Goal: Transaction & Acquisition: Purchase product/service

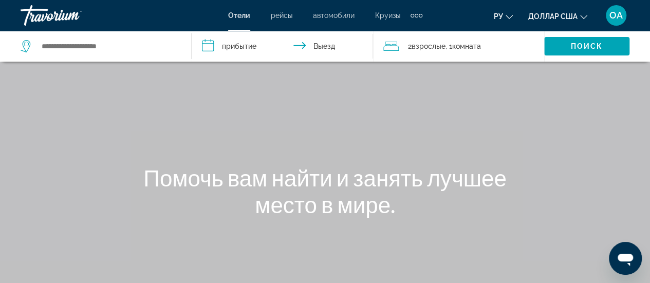
click at [524, 99] on div "Основное содержание" at bounding box center [325, 154] width 650 height 308
click at [506, 16] on icon "Изменить язык" at bounding box center [508, 16] width 7 height 7
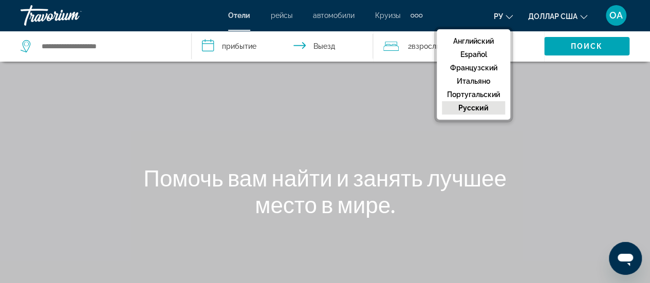
click at [487, 39] on font "Английский" at bounding box center [473, 41] width 41 height 8
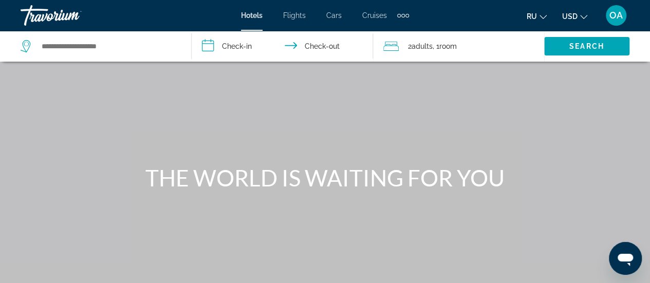
click at [289, 120] on div "Main content" at bounding box center [325, 154] width 650 height 308
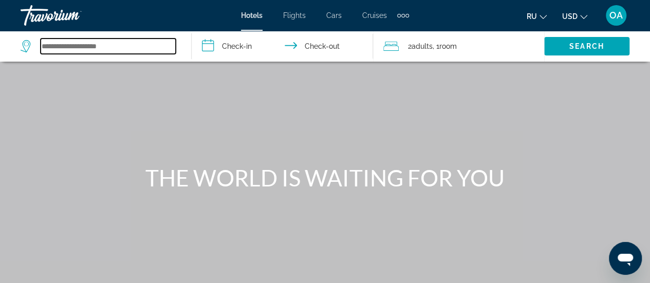
click at [41, 39] on input "Search widget" at bounding box center [108, 46] width 135 height 15
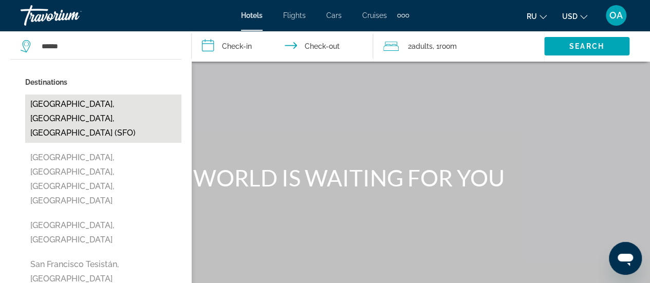
click at [79, 108] on button "[GEOGRAPHIC_DATA], [GEOGRAPHIC_DATA], [GEOGRAPHIC_DATA] (SFO)" at bounding box center [103, 118] width 156 height 48
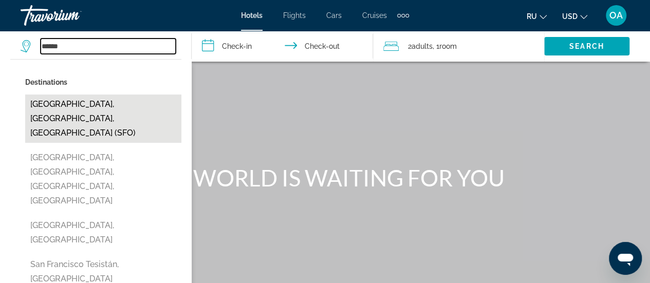
type input "**********"
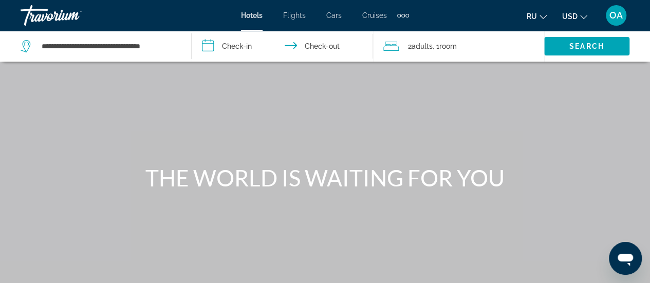
click at [207, 47] on input "**********" at bounding box center [284, 48] width 185 height 34
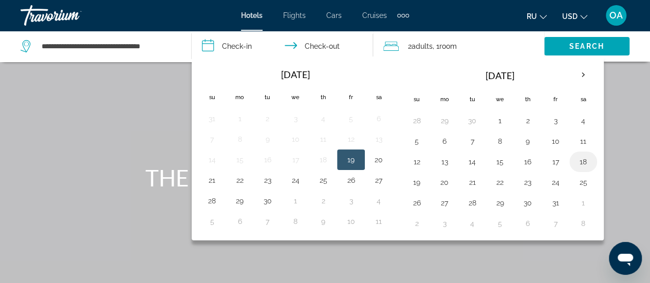
click at [576, 157] on button "18" at bounding box center [583, 162] width 16 height 14
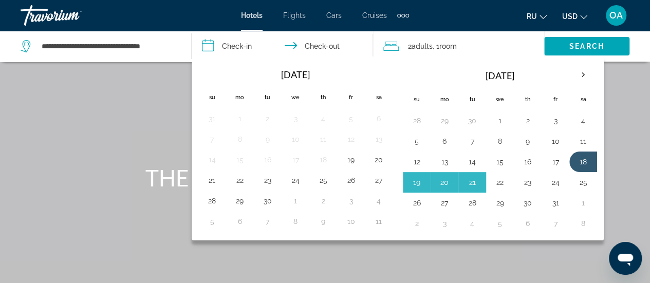
click at [499, 182] on button "22" at bounding box center [499, 182] width 16 height 14
type input "**********"
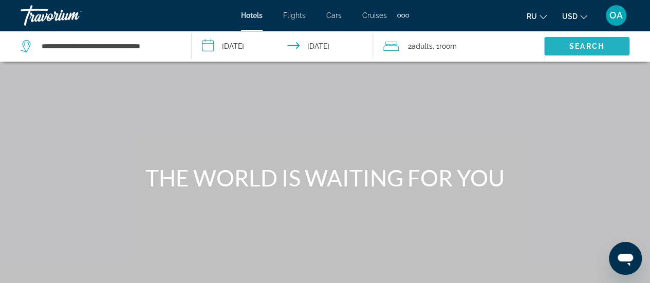
click at [581, 45] on span "Search" at bounding box center [586, 46] width 35 height 8
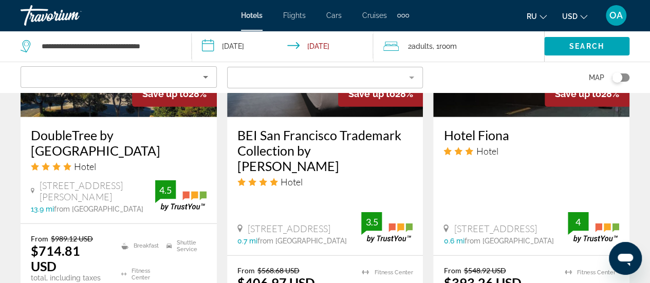
scroll to position [1386, 0]
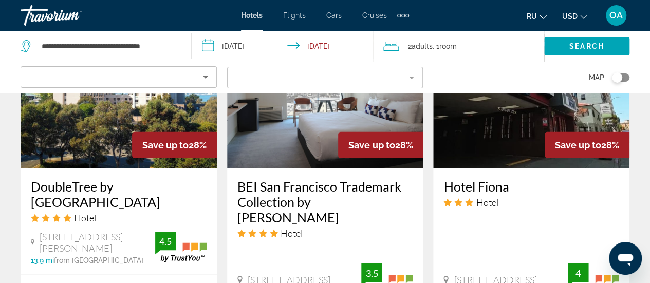
click at [302, 179] on h3 "BEI San Francisco Trademark Collection by [PERSON_NAME]" at bounding box center [325, 202] width 176 height 46
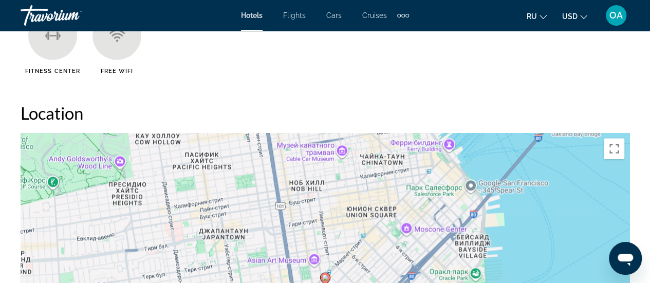
scroll to position [1130, 0]
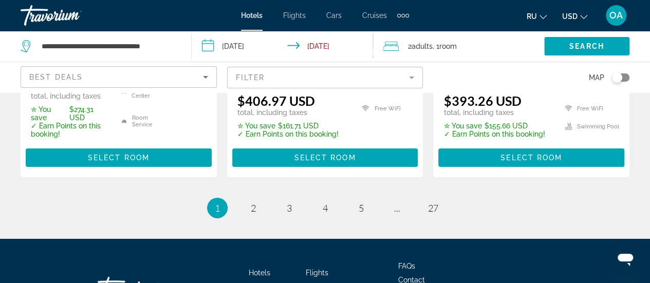
scroll to position [1648, 0]
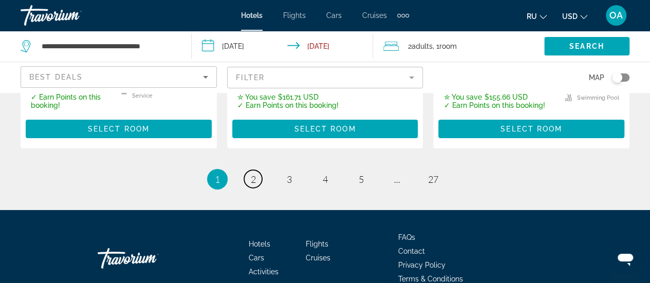
click at [252, 174] on span "2" at bounding box center [253, 179] width 5 height 11
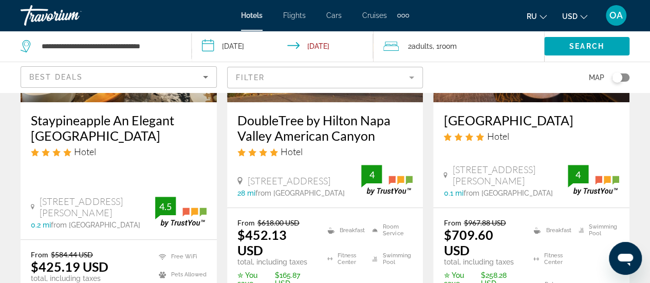
scroll to position [205, 0]
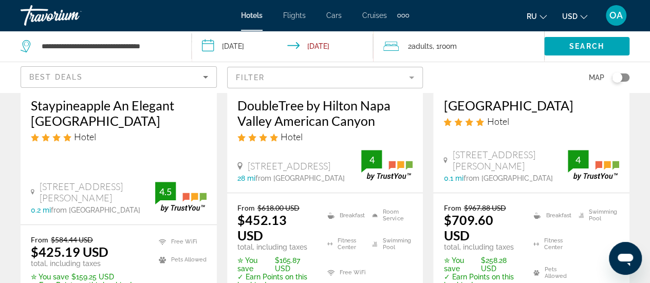
click at [88, 110] on h3 "Staypineapple An Elegant [GEOGRAPHIC_DATA]" at bounding box center [119, 113] width 176 height 31
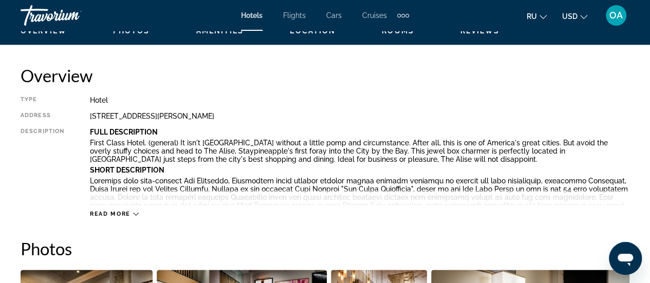
scroll to position [514, 0]
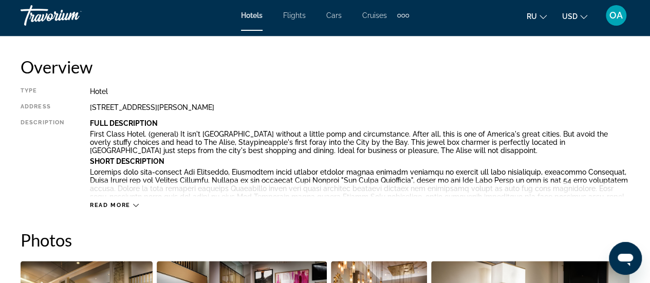
click at [542, 15] on icon "Change language" at bounding box center [542, 16] width 7 height 7
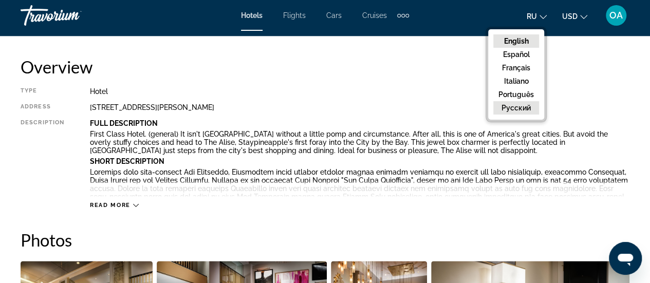
click at [522, 109] on button "русский" at bounding box center [516, 107] width 46 height 13
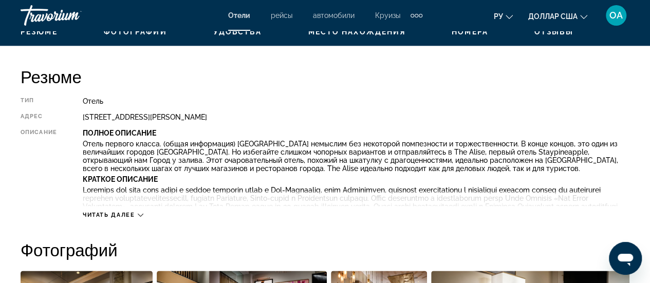
scroll to position [565, 0]
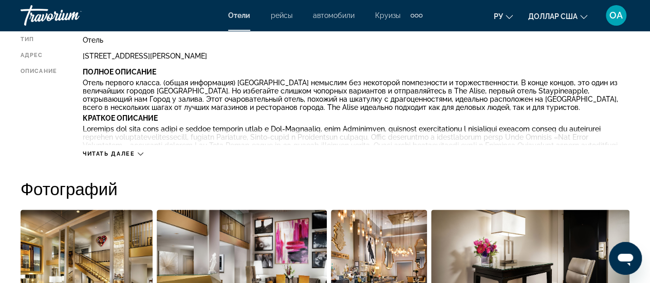
click at [130, 151] on font "Читать далее" at bounding box center [109, 153] width 52 height 7
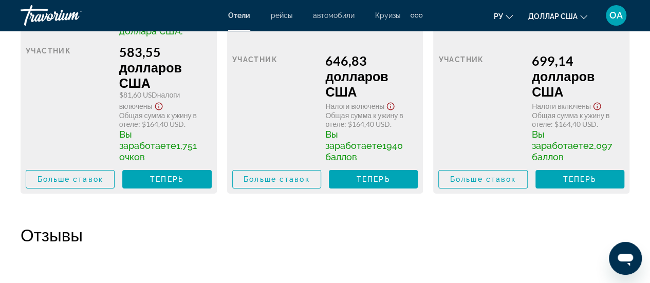
scroll to position [3646, 0]
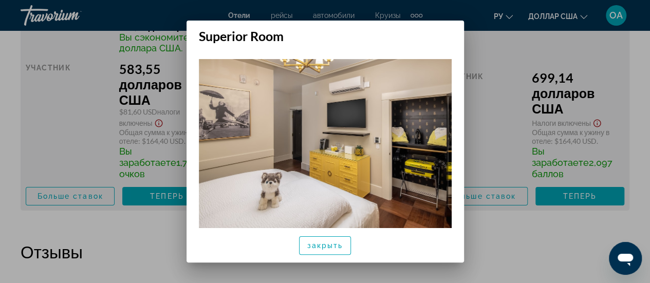
scroll to position [0, 0]
click at [329, 249] on font "закрыть" at bounding box center [325, 245] width 36 height 8
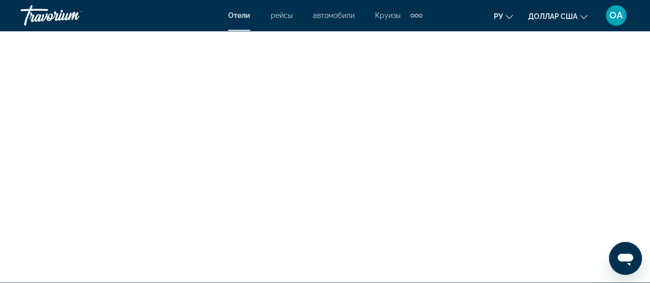
scroll to position [4159, 0]
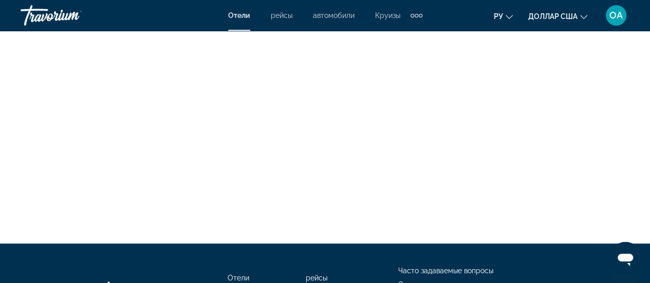
click at [506, 18] on icon "Изменить язык" at bounding box center [508, 16] width 7 height 7
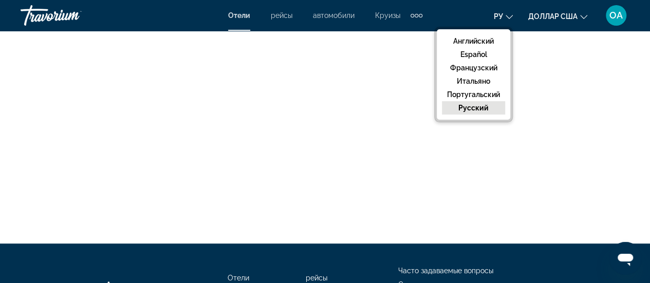
click at [488, 105] on button "русский" at bounding box center [473, 107] width 63 height 13
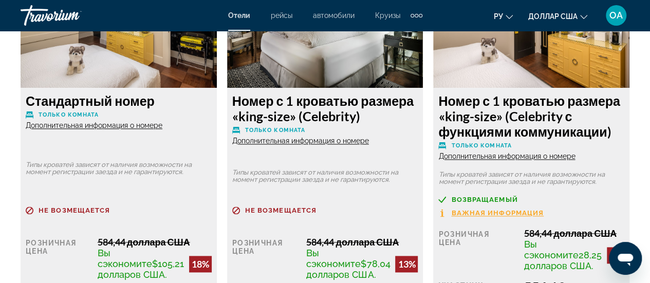
scroll to position [2516, 0]
click at [515, 160] on font "Дополнительная информация о номере" at bounding box center [506, 156] width 137 height 8
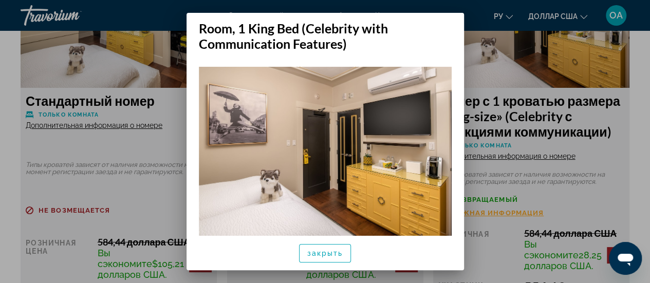
scroll to position [0, 0]
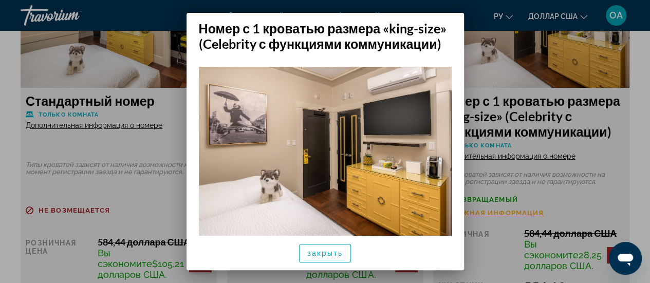
click at [645, 174] on div at bounding box center [325, 141] width 650 height 283
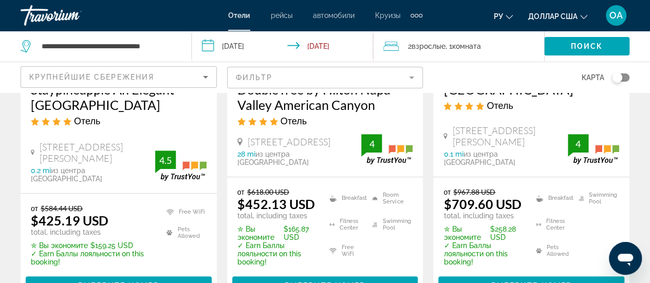
scroll to position [257, 0]
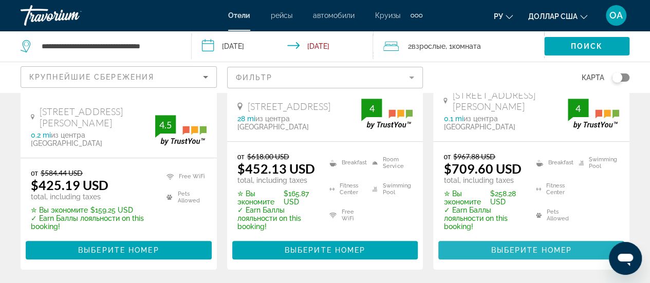
click at [535, 249] on span "Выберите номер" at bounding box center [530, 250] width 81 height 8
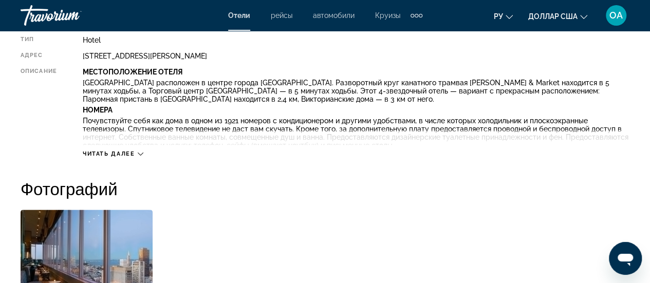
scroll to position [514, 0]
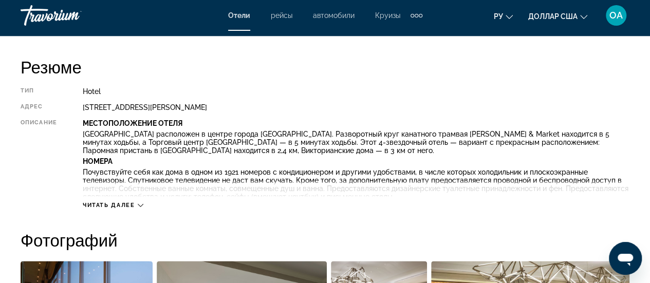
click at [141, 207] on icon "Основное содержание" at bounding box center [141, 205] width 6 height 6
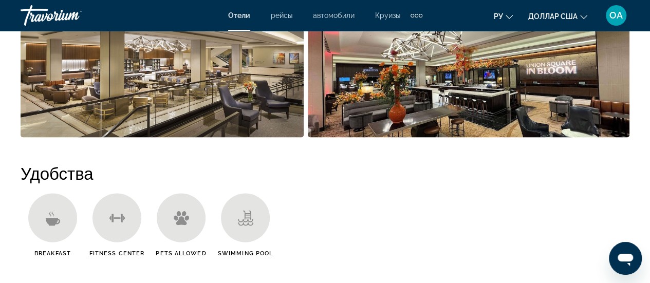
scroll to position [1016, 0]
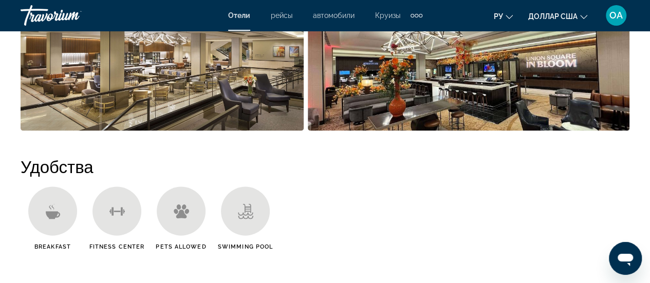
click at [57, 216] on icon "Основное содержание" at bounding box center [52, 211] width 15 height 15
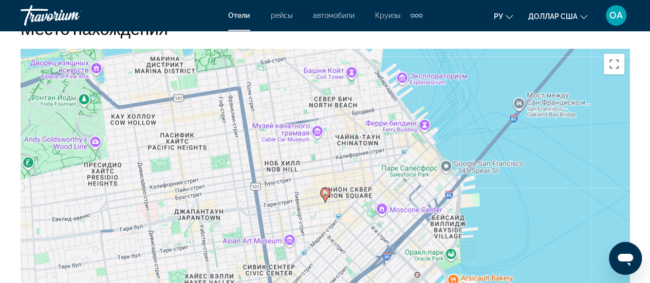
scroll to position [287, 0]
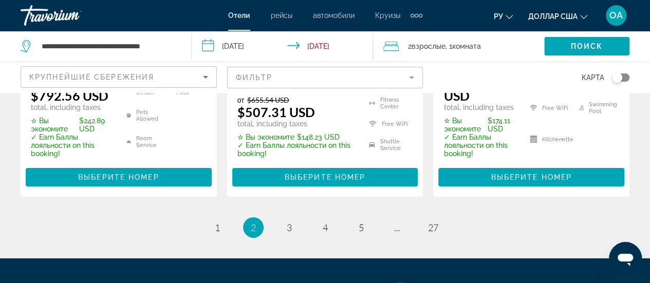
scroll to position [1643, 0]
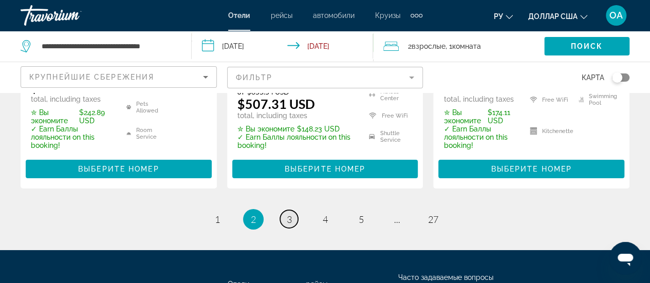
click at [288, 214] on span "3" at bounding box center [289, 219] width 5 height 11
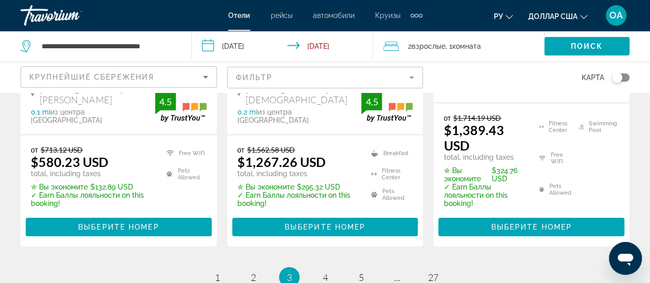
scroll to position [1643, 0]
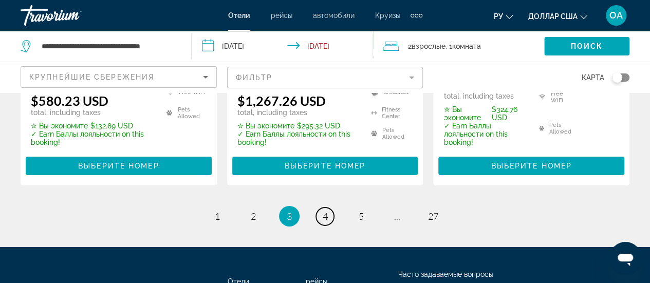
click at [326, 211] on span "4" at bounding box center [324, 216] width 5 height 11
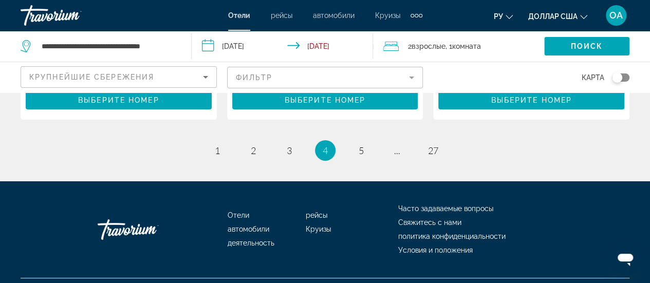
scroll to position [1695, 0]
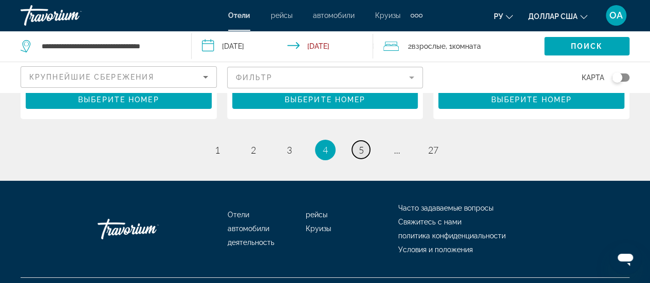
click at [360, 144] on span "5" at bounding box center [360, 149] width 5 height 11
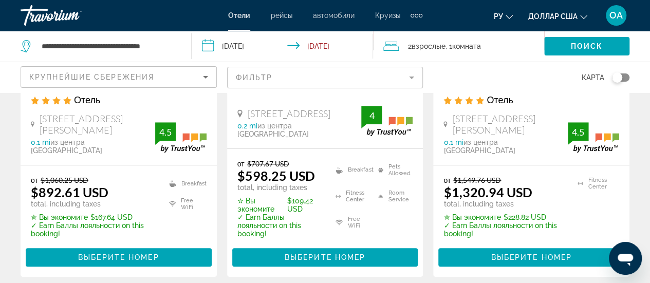
scroll to position [257, 0]
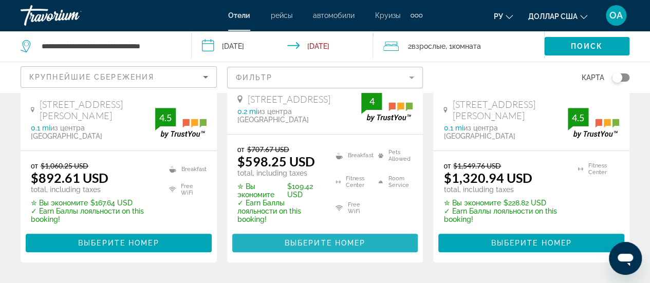
click at [308, 239] on span "Выберите номер" at bounding box center [324, 243] width 81 height 8
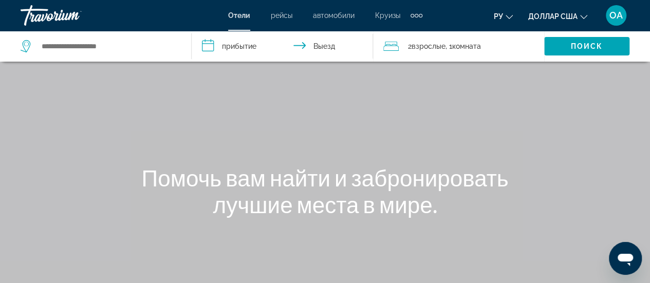
click at [38, 48] on div "Search widget" at bounding box center [98, 46] width 155 height 15
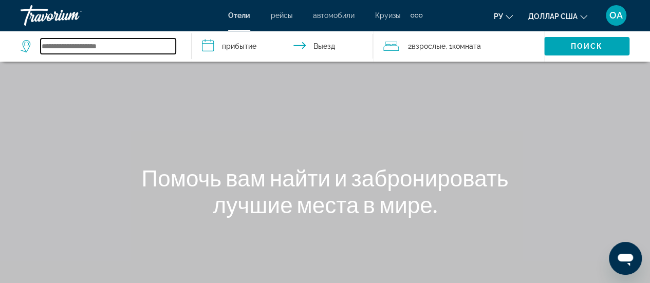
click at [44, 43] on input "Search widget" at bounding box center [108, 46] width 135 height 15
type input "*"
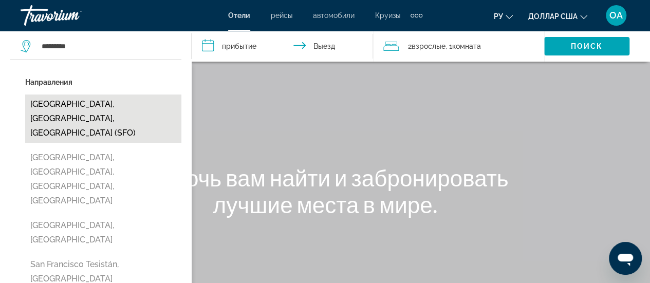
click at [79, 100] on button "[GEOGRAPHIC_DATA], [GEOGRAPHIC_DATA], [GEOGRAPHIC_DATA] (SFO)" at bounding box center [103, 118] width 156 height 48
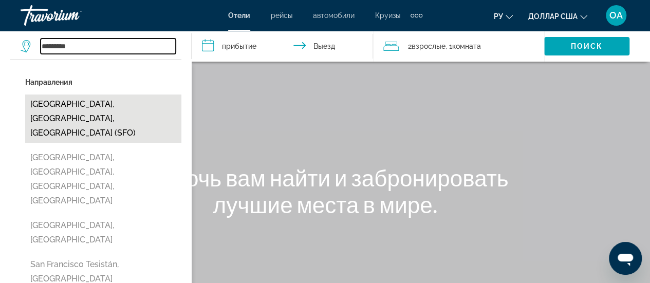
type input "**********"
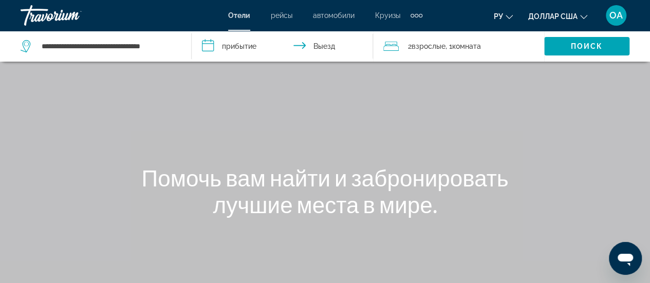
click at [211, 44] on input "**********" at bounding box center [284, 48] width 185 height 34
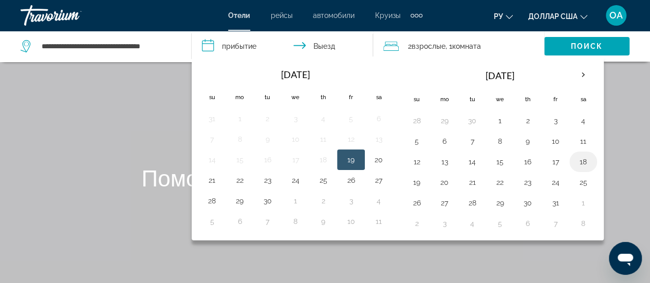
click at [584, 160] on button "18" at bounding box center [583, 162] width 16 height 14
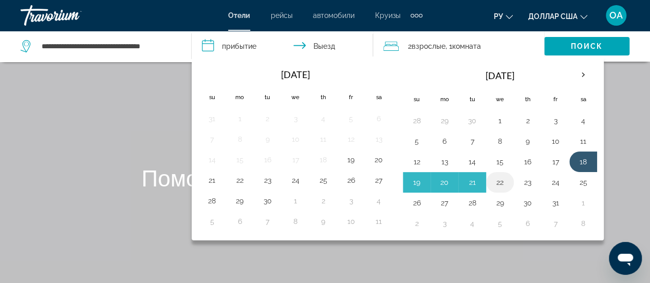
click at [496, 181] on button "22" at bounding box center [499, 182] width 16 height 14
type input "**********"
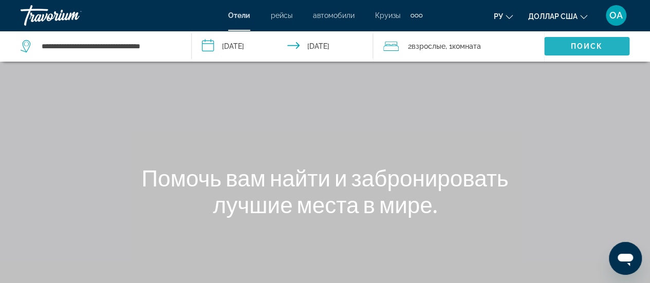
click at [591, 47] on span "Поиск" at bounding box center [587, 46] width 32 height 8
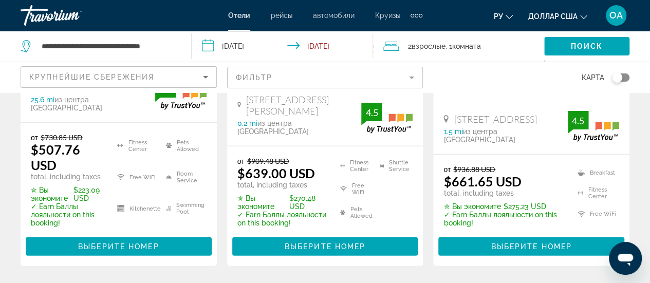
scroll to position [1130, 0]
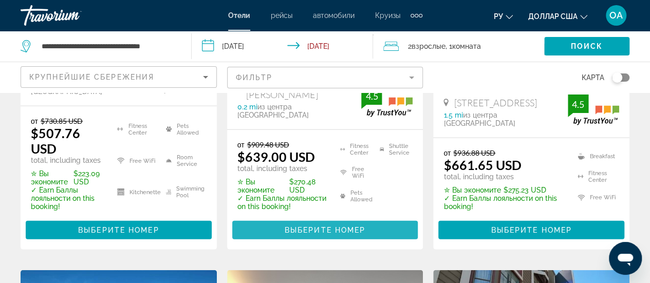
click at [342, 226] on span "Выберите номер" at bounding box center [324, 230] width 81 height 8
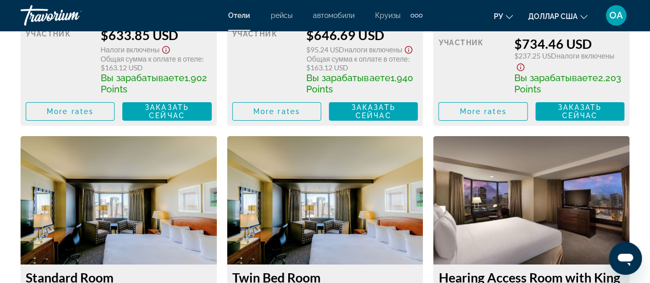
scroll to position [1797, 0]
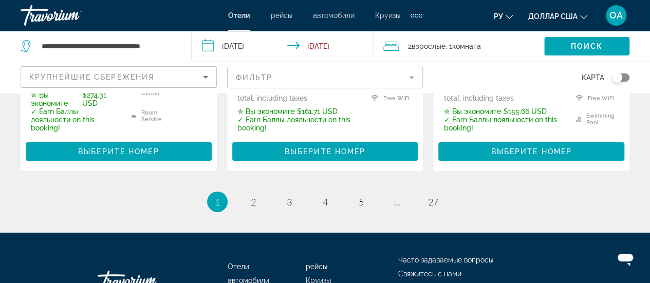
scroll to position [1643, 0]
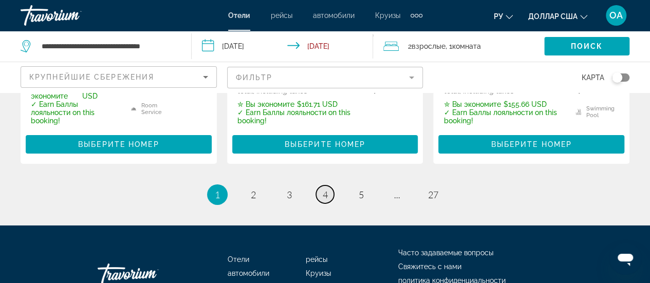
click at [326, 189] on span "4" at bounding box center [324, 194] width 5 height 11
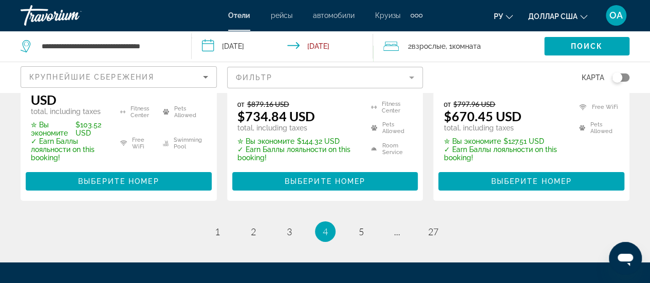
scroll to position [1643, 0]
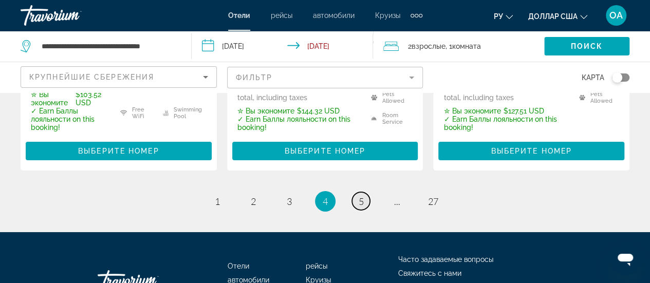
click at [363, 196] on span "5" at bounding box center [360, 201] width 5 height 11
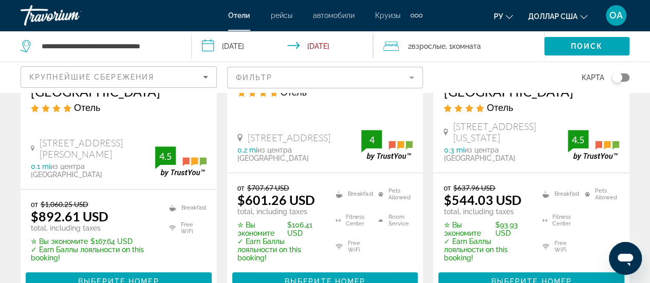
scroll to position [257, 0]
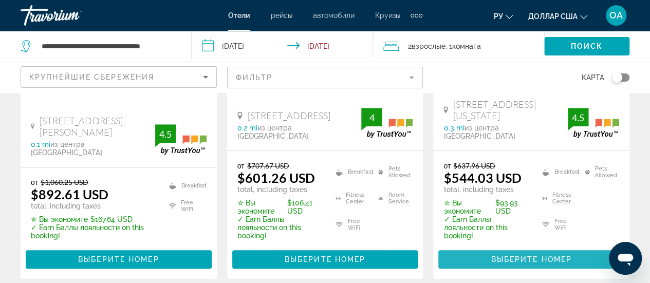
click at [509, 255] on span "Выберите номер" at bounding box center [530, 259] width 81 height 8
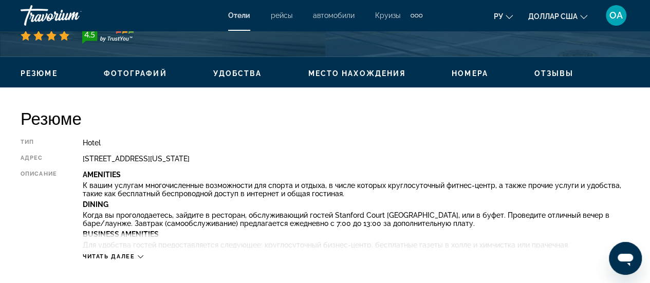
scroll to position [514, 0]
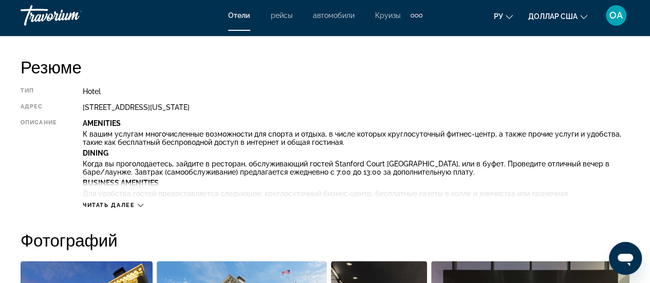
click at [142, 205] on icon "Основное содержание" at bounding box center [141, 205] width 6 height 6
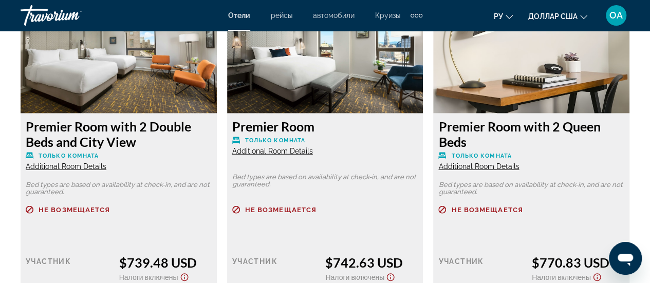
scroll to position [3235, 0]
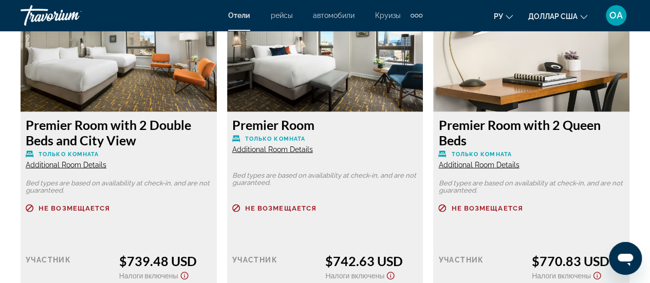
click at [55, 161] on span "Additional Room Details" at bounding box center [66, 165] width 81 height 8
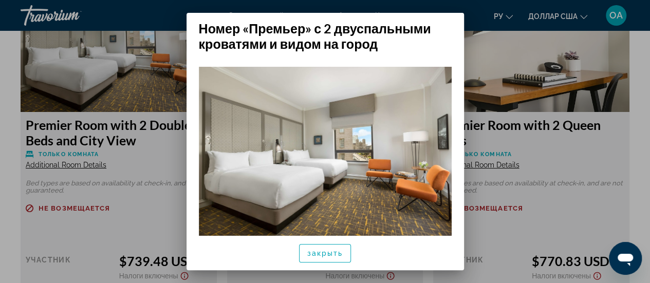
click at [136, 161] on div at bounding box center [325, 141] width 650 height 283
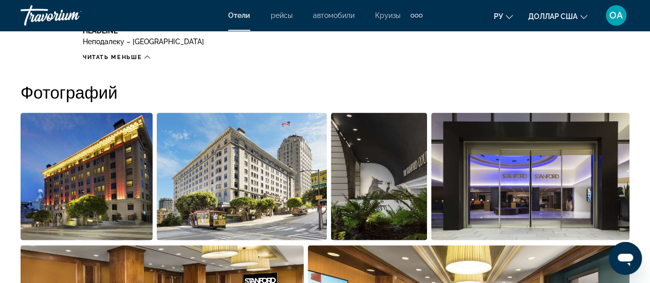
scroll to position [267, 0]
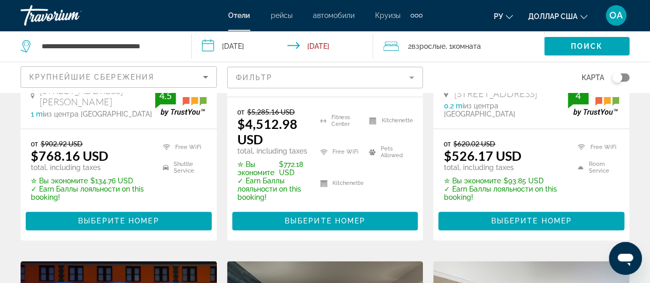
scroll to position [668, 0]
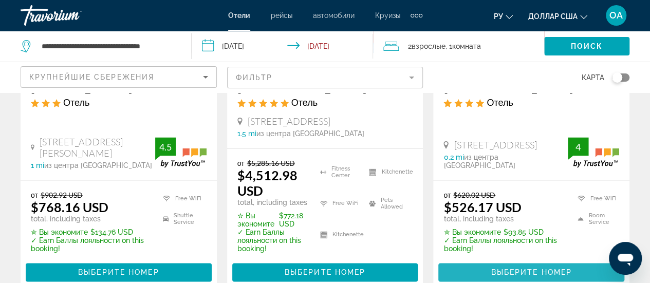
click at [523, 268] on span "Выберите номер" at bounding box center [530, 272] width 81 height 8
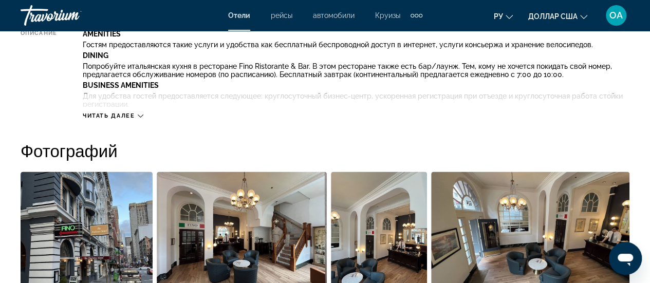
scroll to position [616, 0]
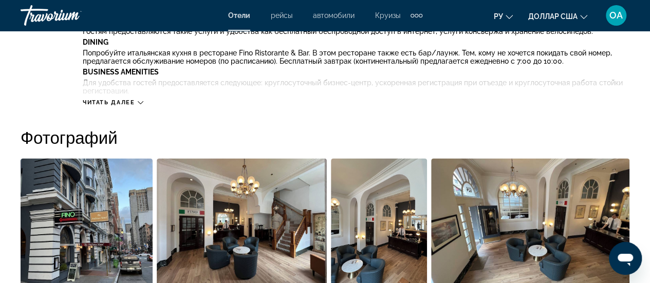
click at [140, 103] on icon "Основное содержание" at bounding box center [141, 103] width 6 height 6
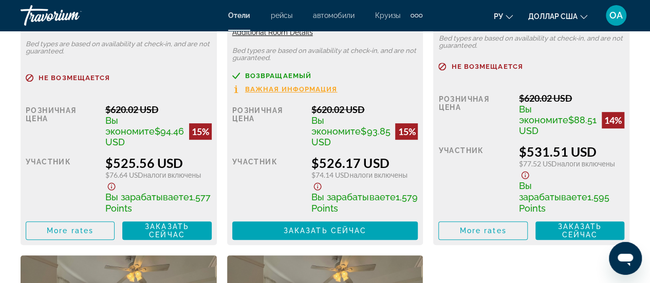
scroll to position [2157, 0]
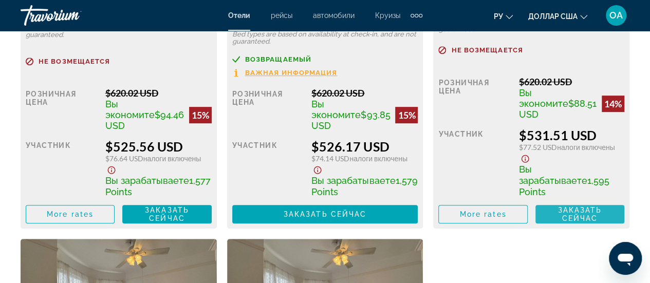
click at [580, 206] on span "Заказать сейчас" at bounding box center [579, 214] width 44 height 16
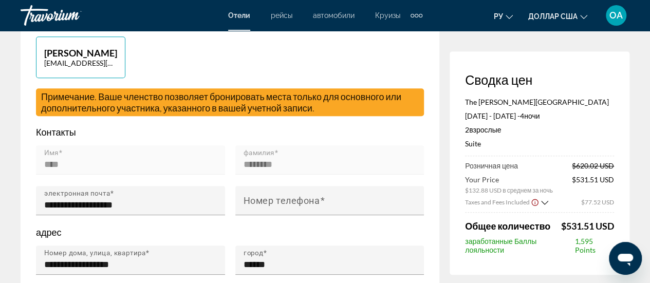
scroll to position [308, 0]
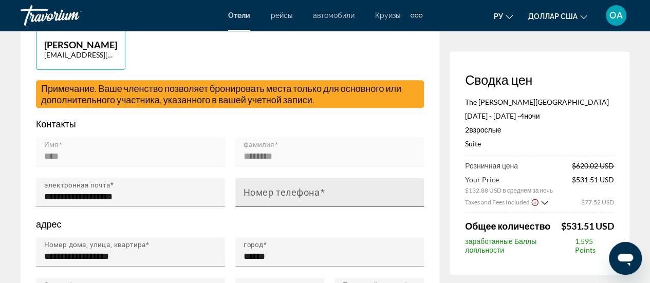
click at [245, 191] on mat-label "Номер телефона" at bounding box center [281, 191] width 77 height 11
click at [245, 191] on input "Номер телефона" at bounding box center [332, 197] width 179 height 12
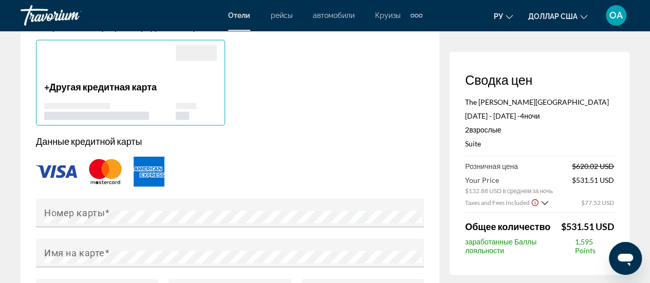
scroll to position [822, 0]
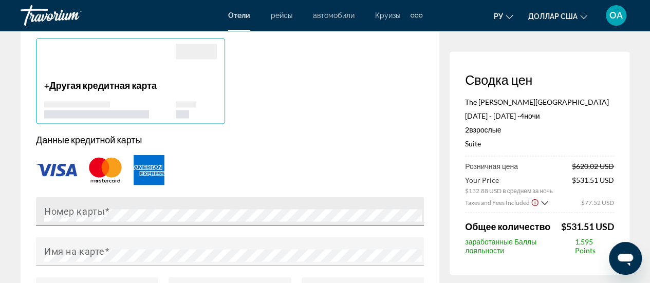
type input "**********"
click at [108, 206] on span "Основное содержание" at bounding box center [107, 211] width 5 height 11
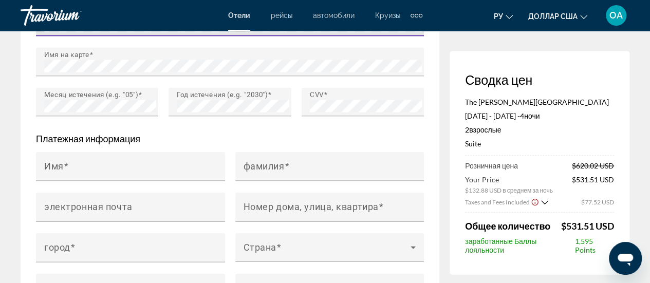
scroll to position [1027, 0]
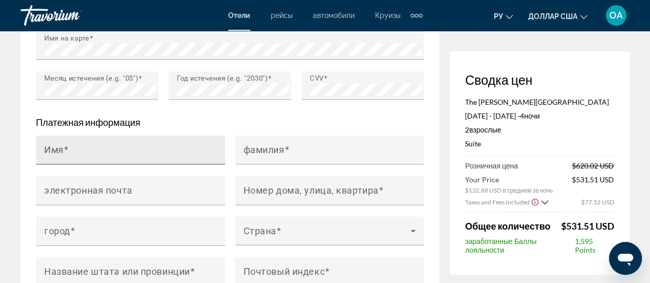
click at [45, 151] on mat-label "Имя" at bounding box center [54, 150] width 20 height 11
click at [45, 151] on input "Имя" at bounding box center [133, 154] width 179 height 12
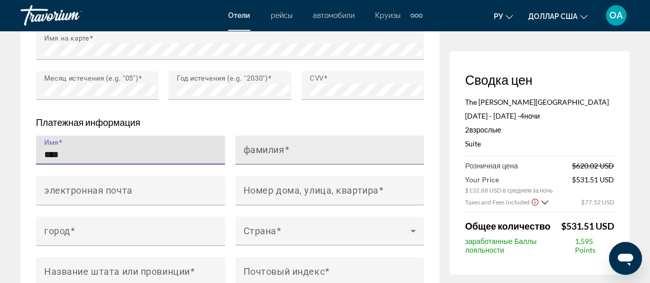
click at [246, 149] on mat-label "фамилия" at bounding box center [263, 150] width 41 height 11
click at [246, 149] on input "фамилия" at bounding box center [332, 154] width 179 height 12
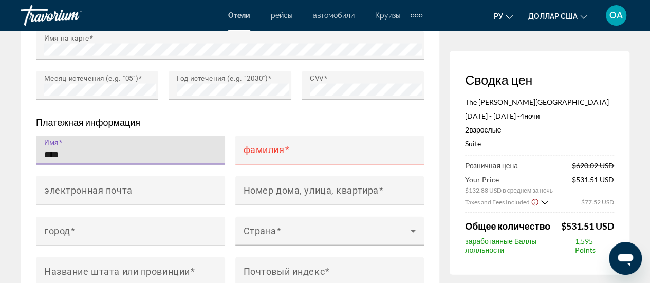
click at [62, 148] on input "****" at bounding box center [133, 154] width 179 height 12
type input "*"
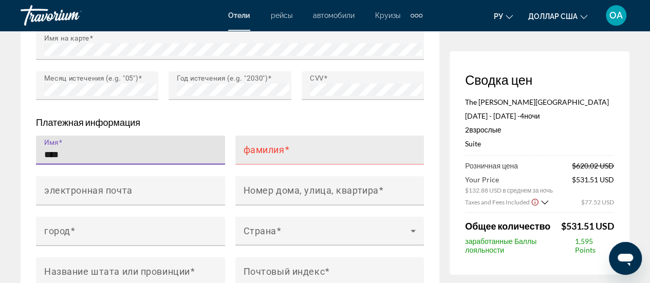
type input "****"
click at [241, 151] on div "фамилия" at bounding box center [329, 150] width 189 height 29
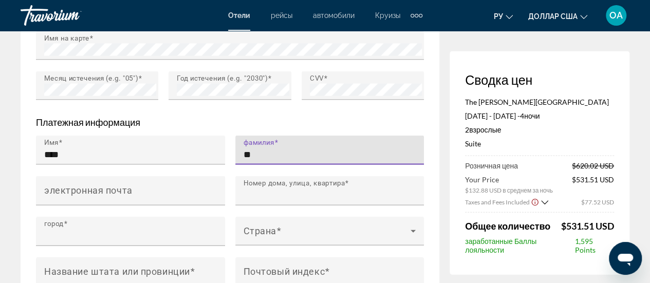
type input "********"
type input "**********"
type input "******"
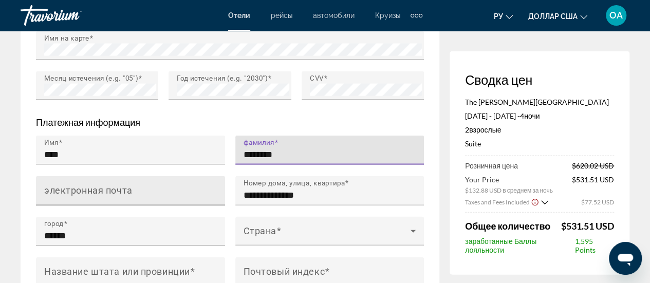
click at [44, 188] on mat-label "электронная почта" at bounding box center [88, 190] width 88 height 11
click at [44, 189] on input "электронная почта" at bounding box center [133, 195] width 179 height 12
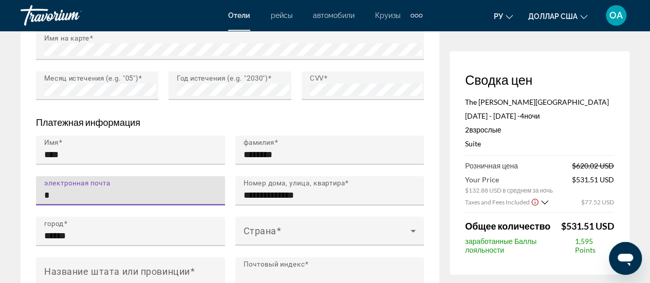
type input "**********"
type input "******"
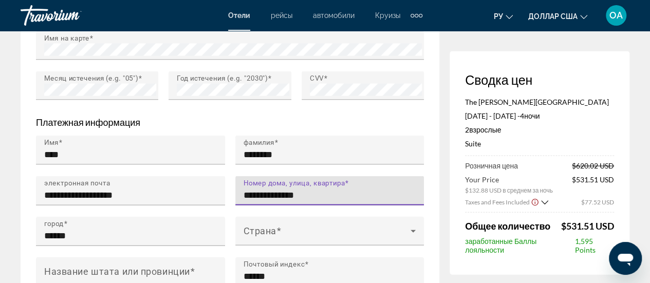
click at [244, 192] on input "**********" at bounding box center [332, 195] width 179 height 12
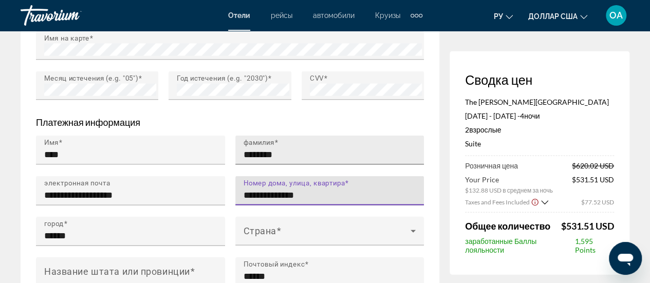
type input "**********"
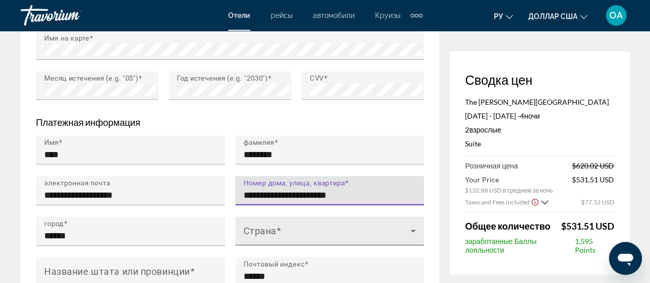
click at [415, 226] on icon "Основное содержание" at bounding box center [413, 231] width 12 height 12
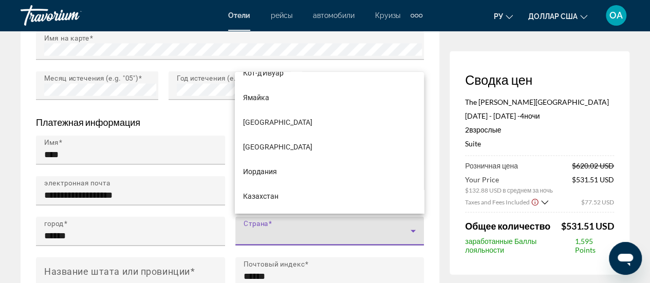
scroll to position [2840, 0]
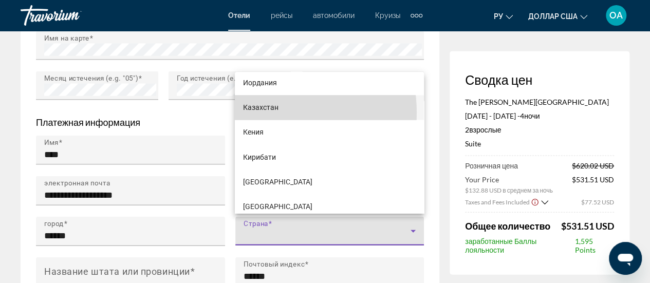
click at [257, 112] on span "Казахстан" at bounding box center [260, 107] width 35 height 12
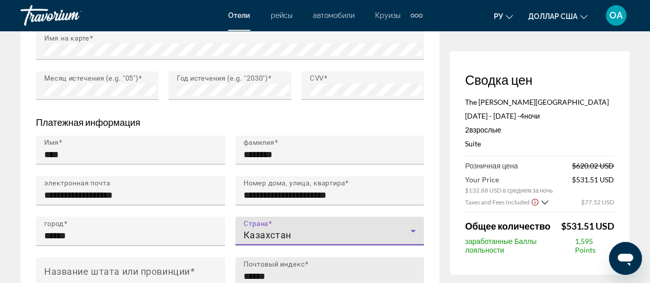
click at [268, 272] on input "******" at bounding box center [332, 276] width 179 height 12
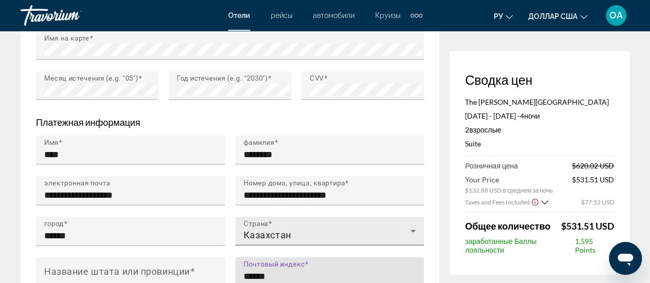
type input "******"
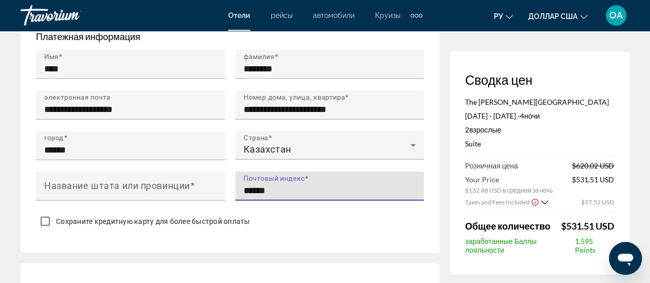
scroll to position [1130, 0]
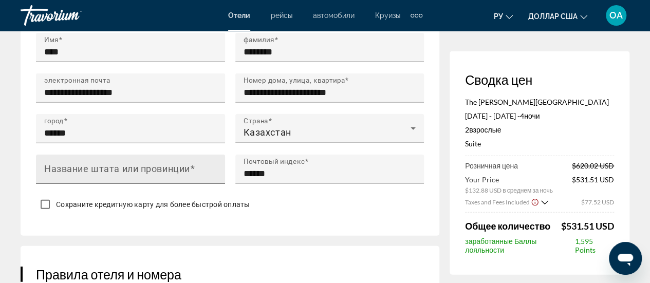
click at [50, 166] on mat-label "Название штата или провинции" at bounding box center [117, 169] width 146 height 11
click at [50, 167] on input "Название штата или провинции" at bounding box center [133, 173] width 179 height 12
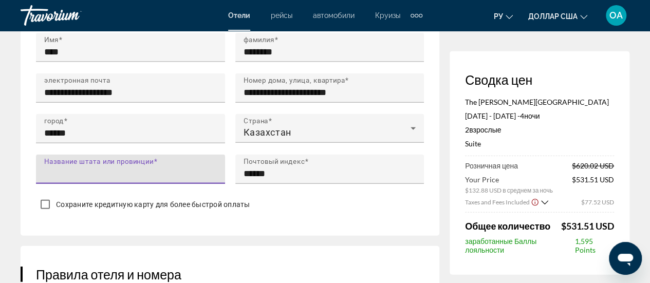
type input "*"
type input "******"
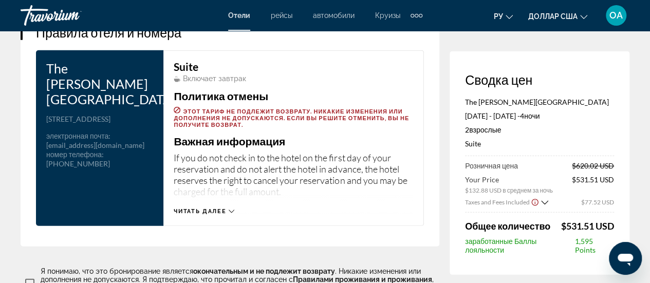
scroll to position [1335, 0]
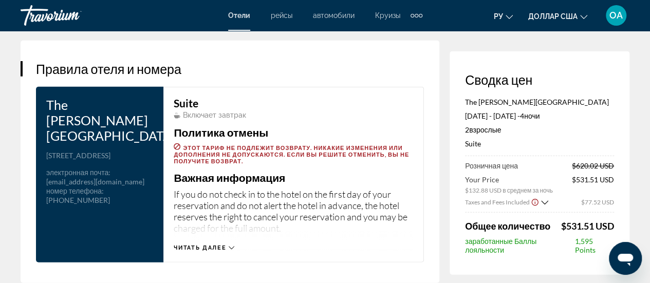
click at [232, 245] on icon "Основное содержание" at bounding box center [232, 248] width 6 height 6
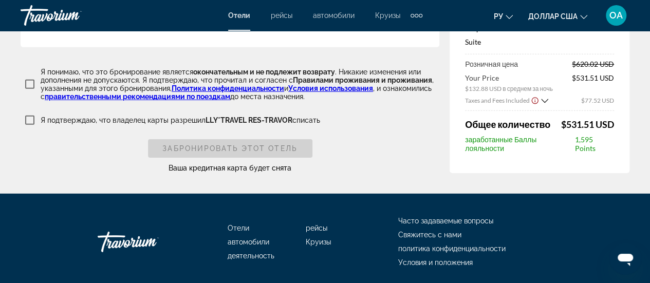
scroll to position [1602, 0]
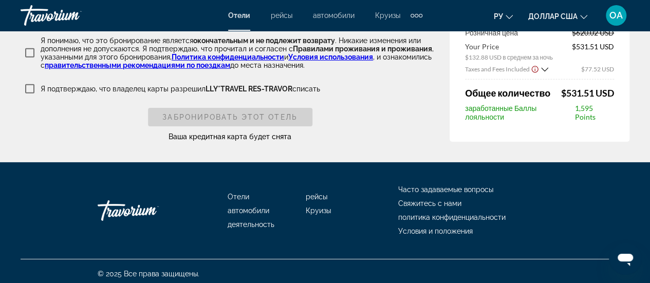
click at [230, 111] on div "Забронировать этот отель" at bounding box center [230, 117] width 164 height 18
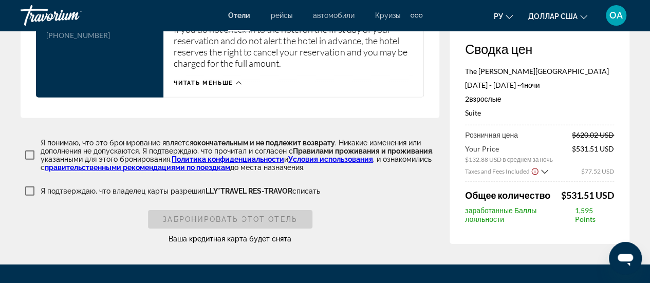
scroll to position [1499, 0]
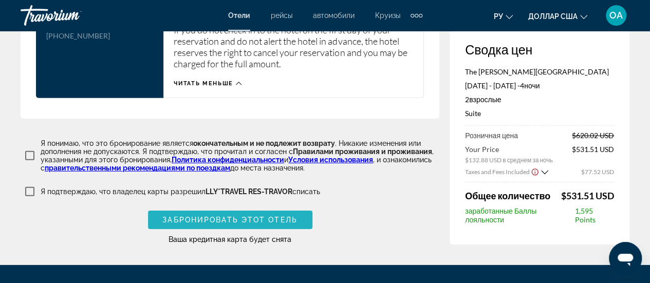
click at [224, 219] on span "Основное содержание" at bounding box center [230, 219] width 164 height 25
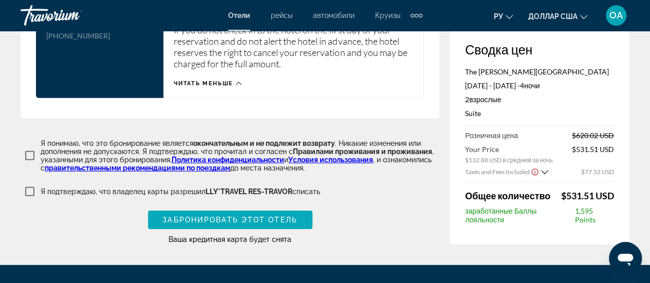
scroll to position [461, 0]
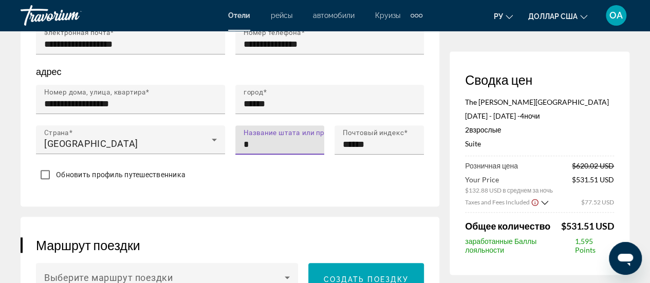
type input "******"
click at [365, 186] on div "**********" at bounding box center [230, 9] width 419 height 396
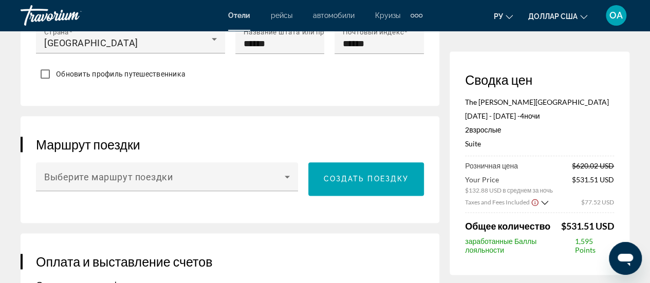
scroll to position [563, 0]
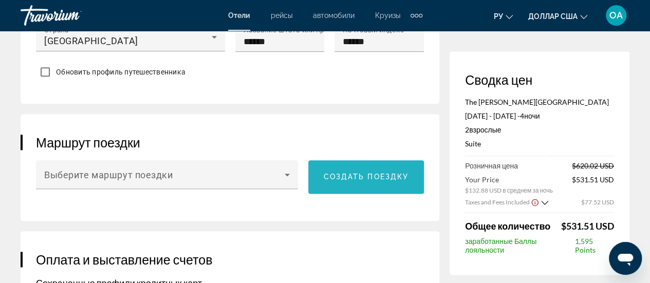
click at [355, 178] on span "Основное содержание" at bounding box center [366, 176] width 116 height 25
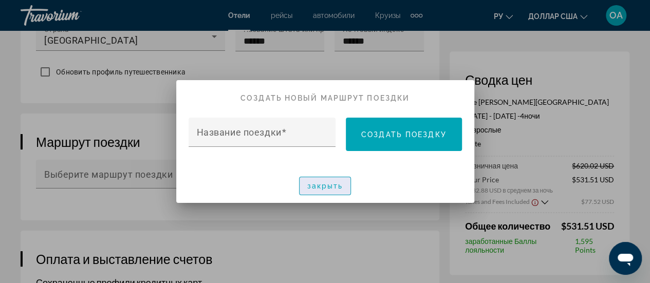
click at [330, 186] on font "закрыть" at bounding box center [325, 186] width 36 height 8
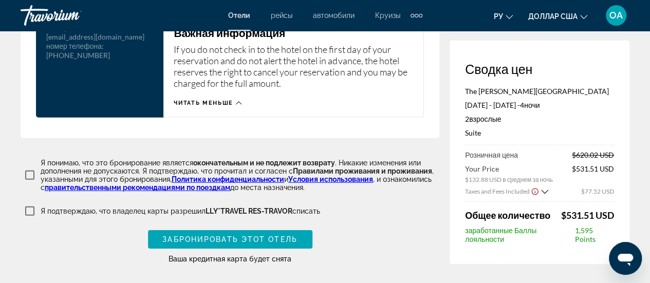
scroll to position [1488, 0]
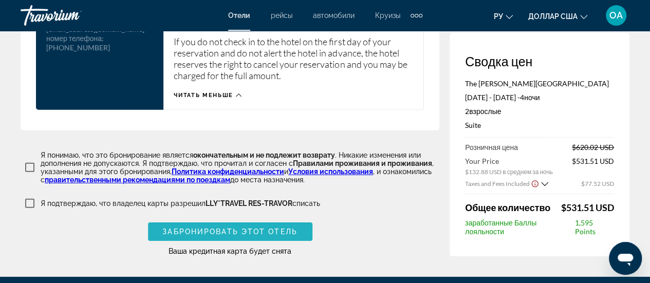
click at [211, 229] on span "Забронировать этот отель" at bounding box center [229, 231] width 135 height 8
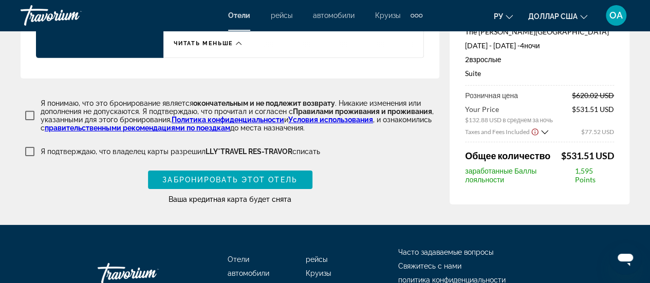
scroll to position [1592, 0]
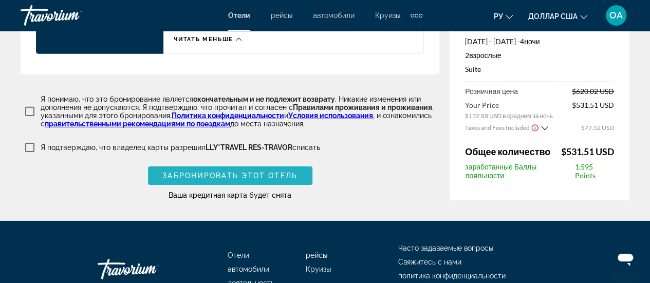
click at [226, 176] on span "Основное содержание" at bounding box center [230, 175] width 164 height 25
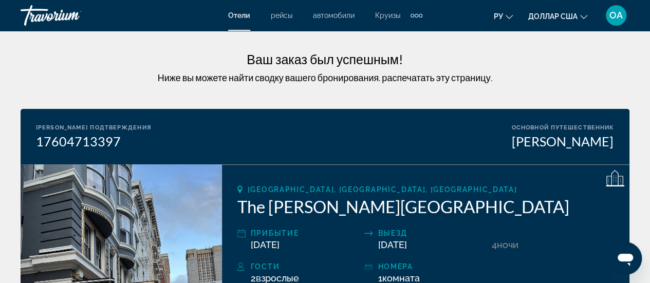
click at [616, 16] on font "ОА" at bounding box center [615, 15] width 13 height 11
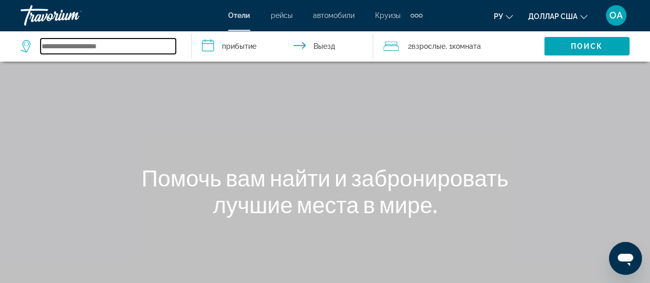
click at [46, 47] on input "Search widget" at bounding box center [108, 46] width 135 height 15
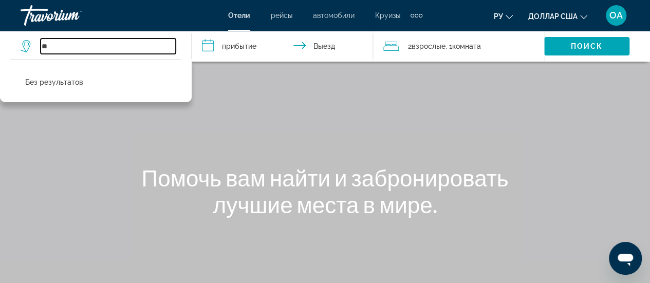
type input "*"
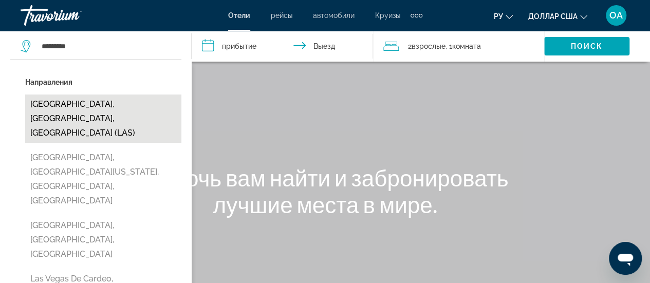
click at [103, 106] on button "[GEOGRAPHIC_DATA], [GEOGRAPHIC_DATA], [GEOGRAPHIC_DATA] (LAS)" at bounding box center [103, 118] width 156 height 48
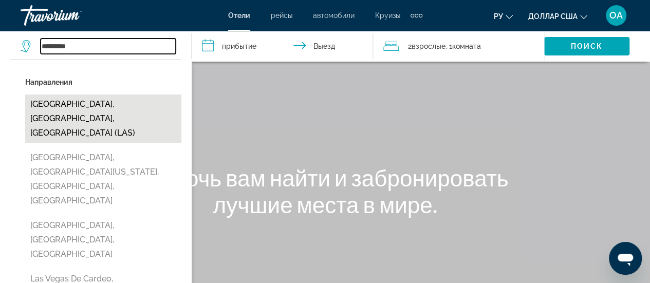
type input "**********"
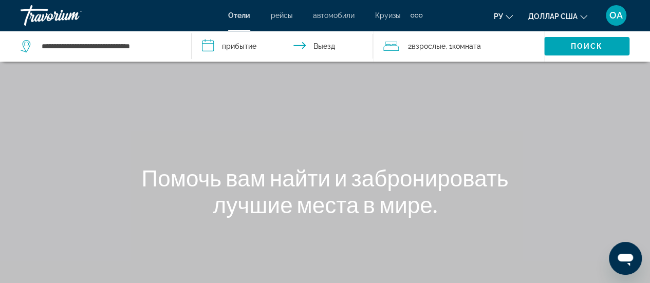
click at [205, 49] on input "**********" at bounding box center [284, 48] width 185 height 34
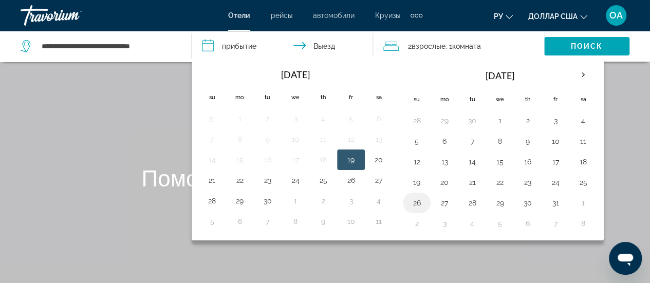
click at [415, 201] on button "26" at bounding box center [416, 203] width 16 height 14
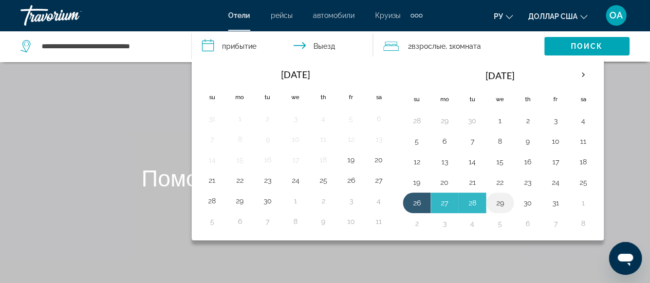
click at [494, 199] on button "29" at bounding box center [499, 203] width 16 height 14
type input "**********"
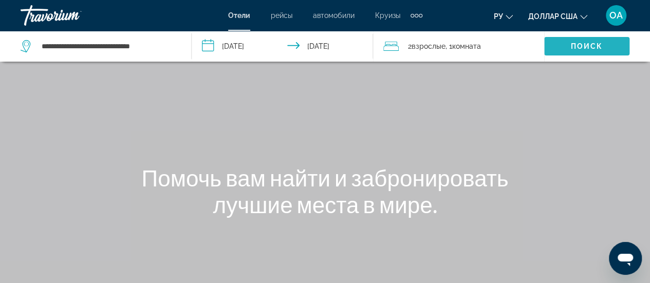
click at [585, 48] on span "Поиск" at bounding box center [587, 46] width 32 height 8
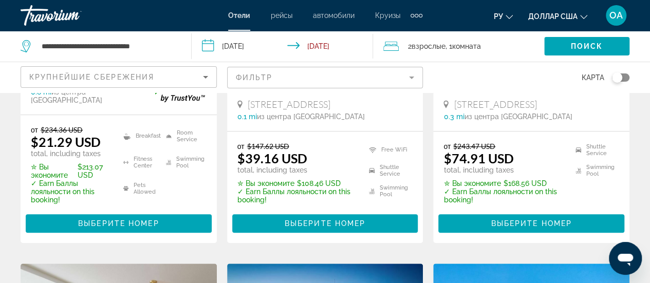
scroll to position [308, 0]
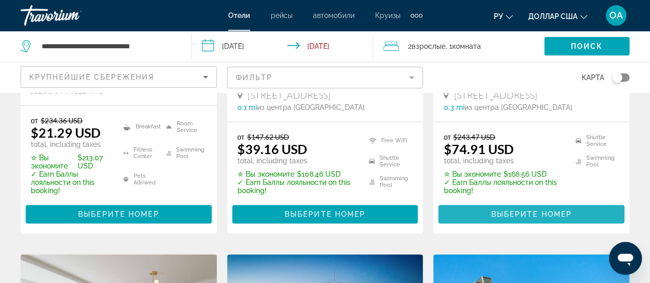
click at [537, 210] on span "Выберите номер" at bounding box center [530, 214] width 81 height 8
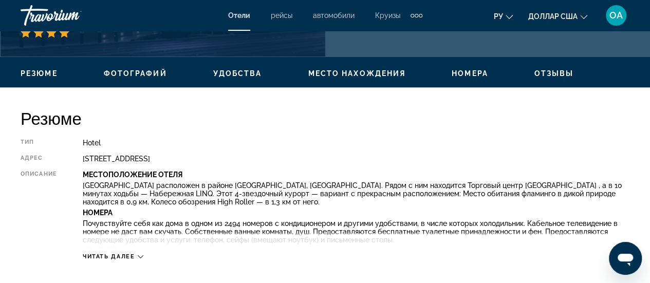
scroll to position [514, 0]
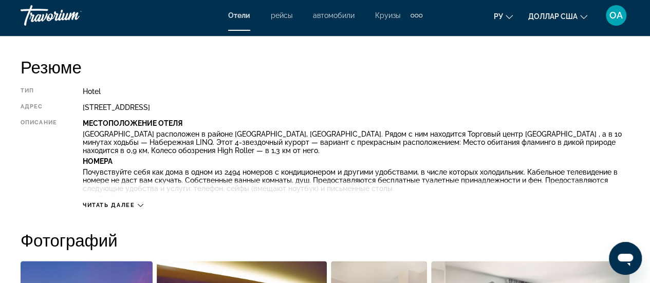
click at [140, 204] on icon "Основное содержание" at bounding box center [141, 205] width 6 height 6
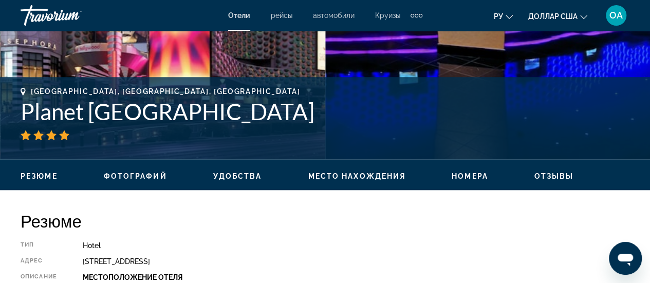
scroll to position [411, 0]
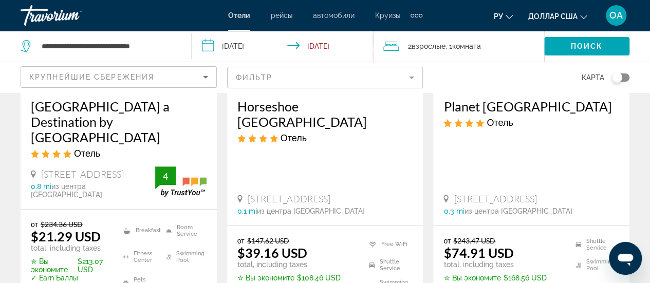
scroll to position [205, 0]
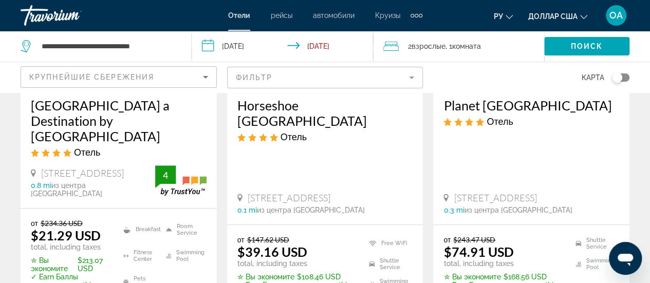
click at [293, 109] on h3 "Horseshoe [GEOGRAPHIC_DATA]" at bounding box center [325, 113] width 176 height 31
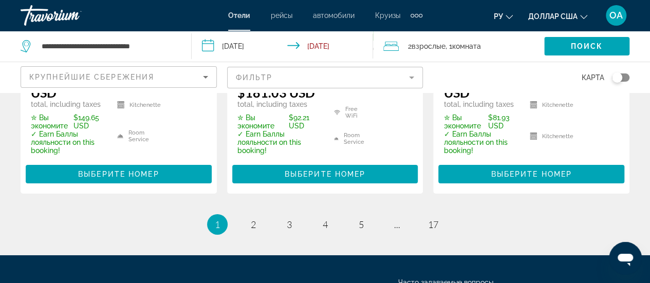
scroll to position [1673, 0]
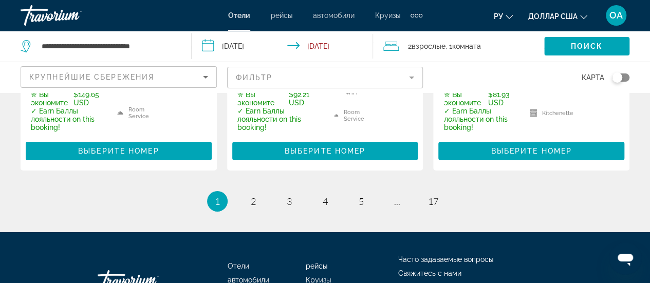
click at [413, 76] on mat-form-field "Фильтр" at bounding box center [325, 78] width 196 height 22
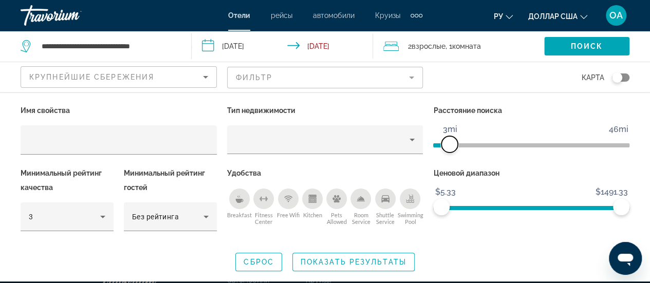
drag, startPoint x: 559, startPoint y: 143, endPoint x: 447, endPoint y: 155, distance: 112.1
click at [447, 155] on div "Расстояние поиска 1mi 46mi 3mi" at bounding box center [531, 134] width 206 height 63
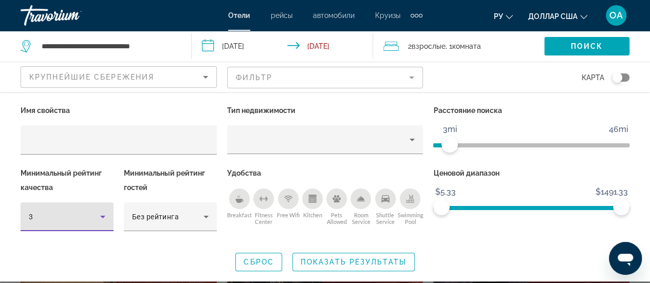
click at [101, 218] on icon "Hotel Filters" at bounding box center [103, 217] width 12 height 12
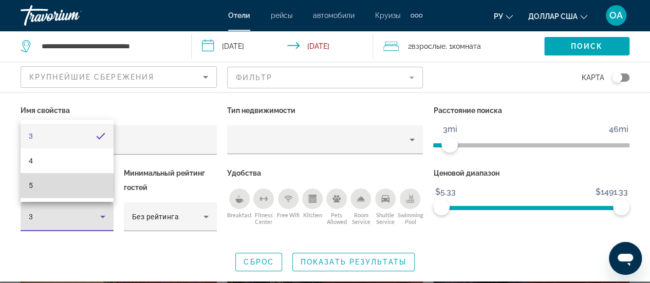
click at [43, 185] on mat-option "5" at bounding box center [67, 185] width 93 height 25
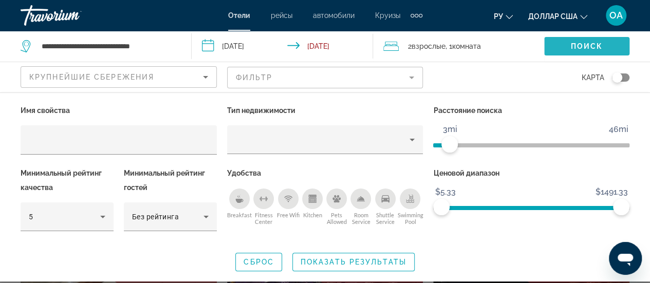
click at [578, 48] on span "Поиск" at bounding box center [587, 46] width 32 height 8
click at [559, 43] on span "Search widget" at bounding box center [586, 46] width 85 height 25
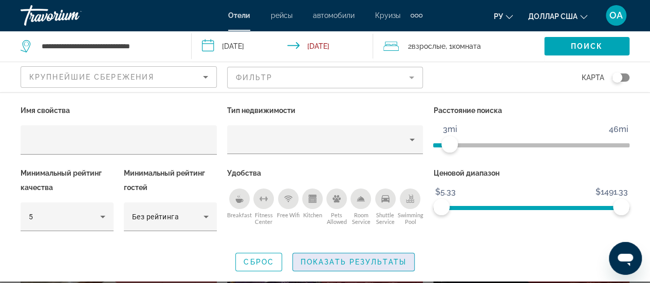
click at [366, 261] on span "Показать результаты" at bounding box center [353, 262] width 106 height 8
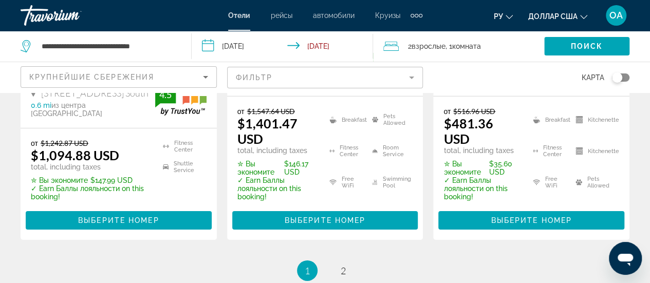
scroll to position [1643, 0]
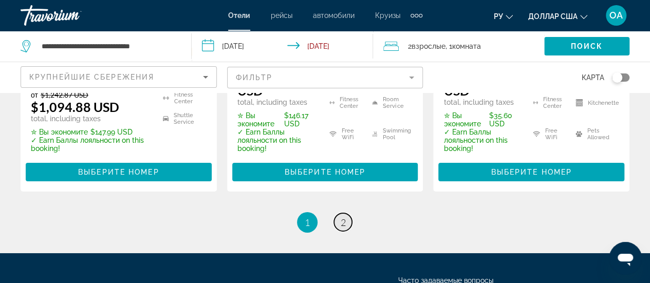
click at [345, 217] on span "2" at bounding box center [342, 222] width 5 height 11
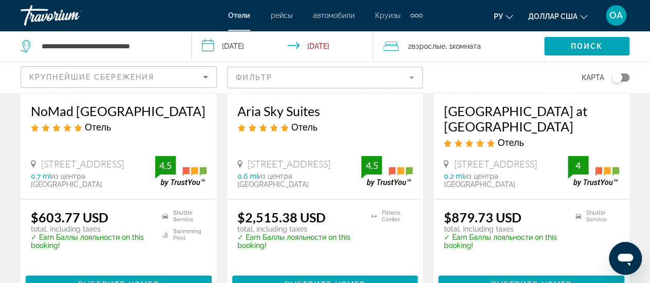
scroll to position [514, 0]
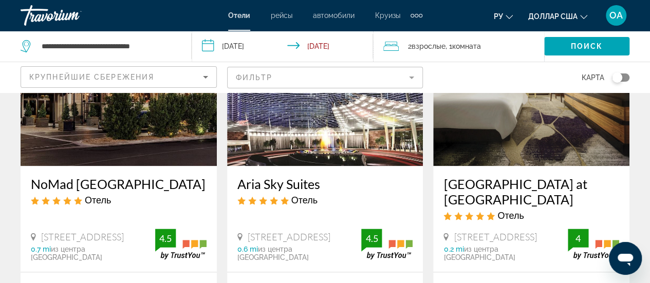
click at [410, 74] on mat-form-field "Фильтр" at bounding box center [325, 78] width 196 height 22
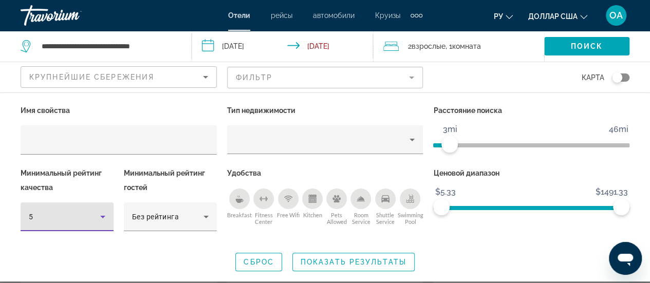
click at [106, 216] on icon "Hotel Filters" at bounding box center [103, 217] width 12 height 12
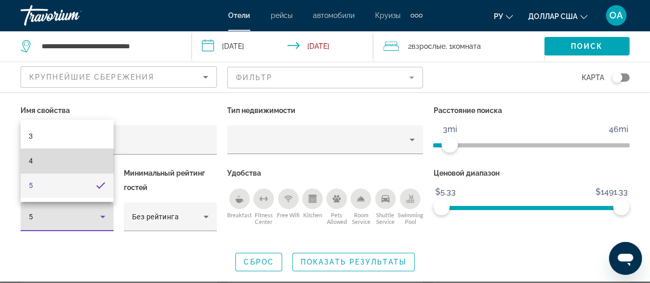
click at [60, 161] on mat-option "4" at bounding box center [67, 160] width 93 height 25
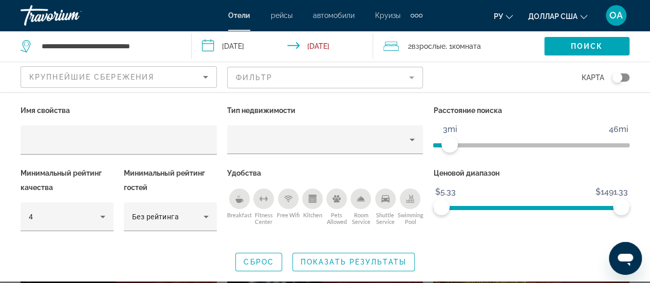
drag, startPoint x: 292, startPoint y: 201, endPoint x: 283, endPoint y: 221, distance: 22.3
click at [292, 201] on div "Free Wifi" at bounding box center [288, 198] width 21 height 21
click at [444, 145] on span "ngx-slider" at bounding box center [445, 144] width 16 height 16
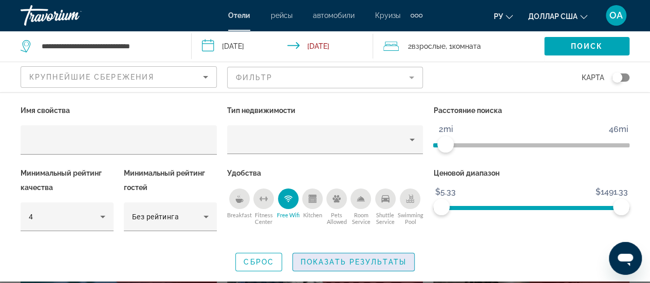
click at [342, 263] on span "Показать результаты" at bounding box center [353, 262] width 106 height 8
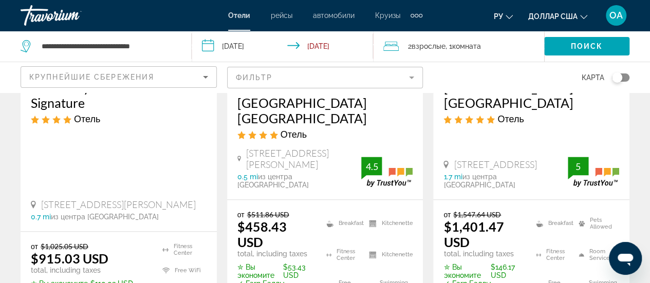
scroll to position [668, 0]
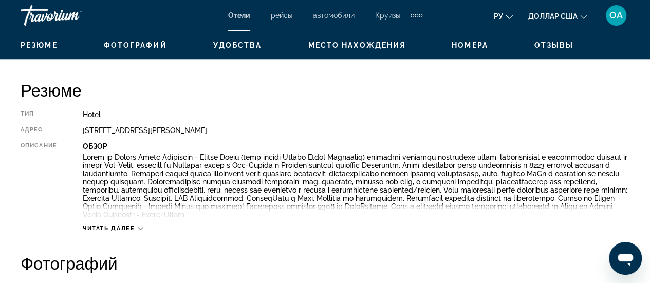
scroll to position [514, 0]
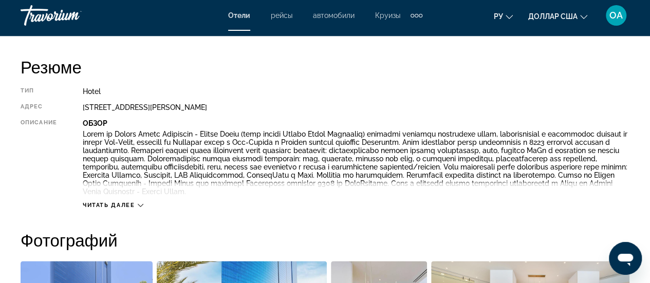
click at [141, 205] on icon "Основное содержание" at bounding box center [141, 205] width 6 height 6
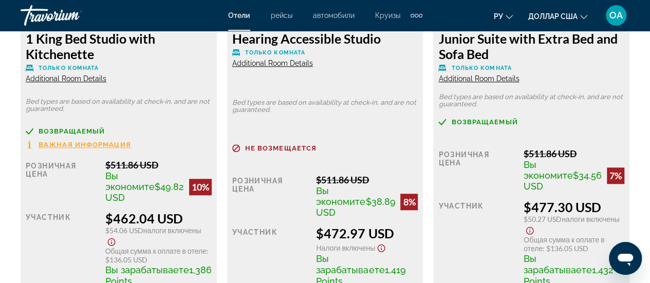
scroll to position [2311, 0]
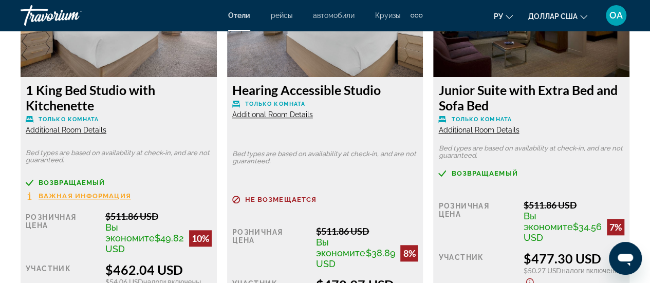
click at [473, 130] on span "Additional Room Details" at bounding box center [478, 130] width 81 height 8
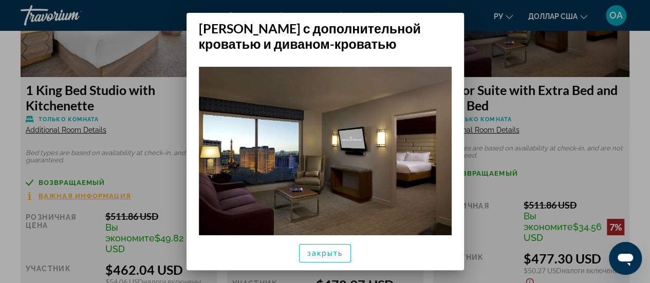
click at [555, 127] on div at bounding box center [325, 141] width 650 height 283
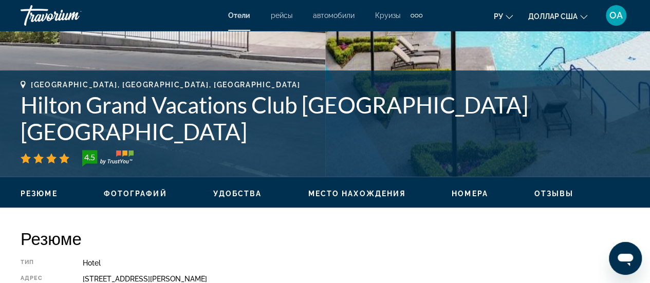
scroll to position [308, 0]
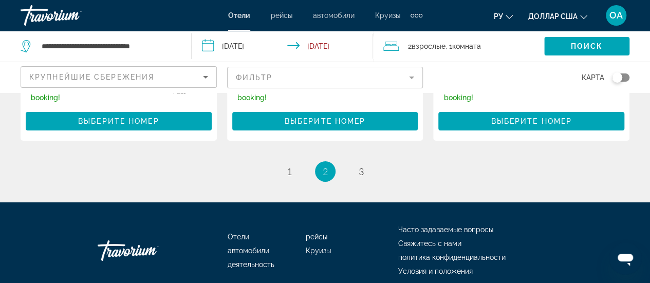
scroll to position [1720, 0]
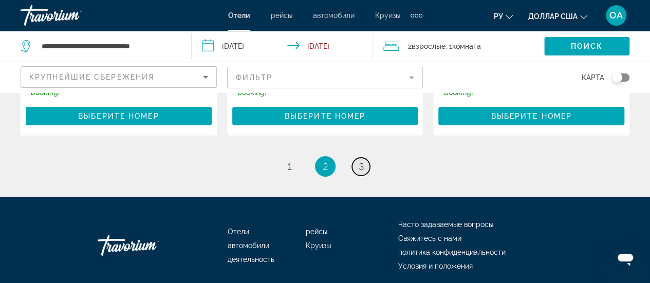
click at [358, 161] on span "3" at bounding box center [360, 166] width 5 height 11
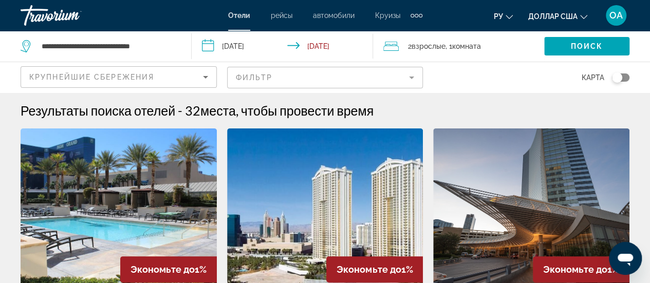
click at [411, 79] on mat-form-field "Фильтр" at bounding box center [325, 78] width 196 height 22
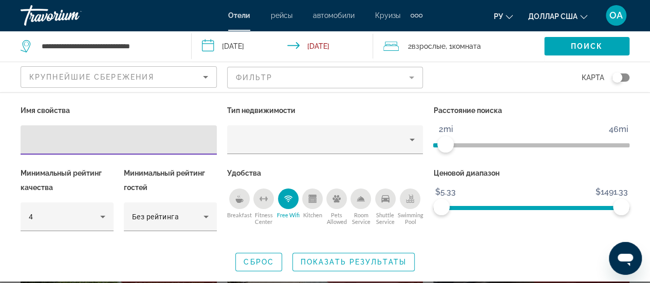
click at [33, 142] on input "Hotel Filters" at bounding box center [119, 140] width 180 height 12
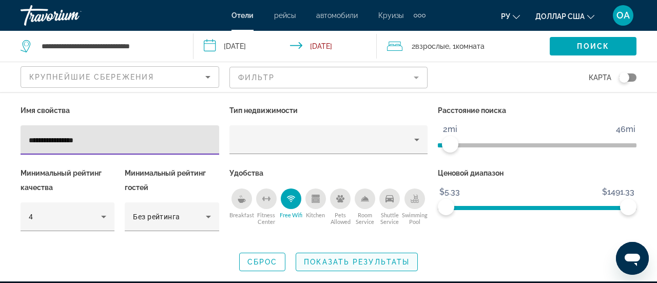
type input "**********"
click at [351, 259] on span "Показать результаты" at bounding box center [357, 262] width 106 height 8
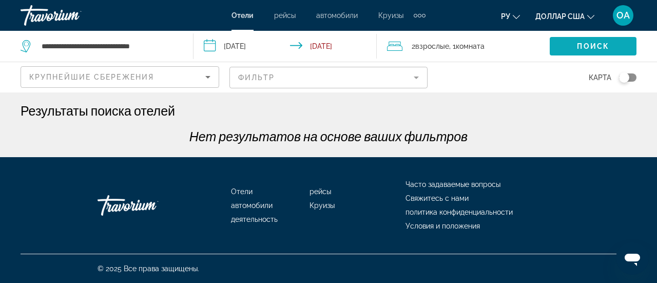
click at [587, 45] on span "Поиск" at bounding box center [593, 46] width 32 height 8
